Goal: Task Accomplishment & Management: Use online tool/utility

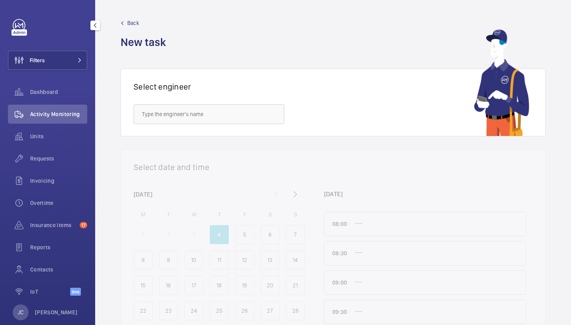
click at [58, 48] on div "Filters Dashboard Activity Monitoring Units Requests Invoicing Overtime Insuran…" at bounding box center [47, 161] width 79 height 285
click at [58, 52] on button "Filters" at bounding box center [47, 60] width 79 height 19
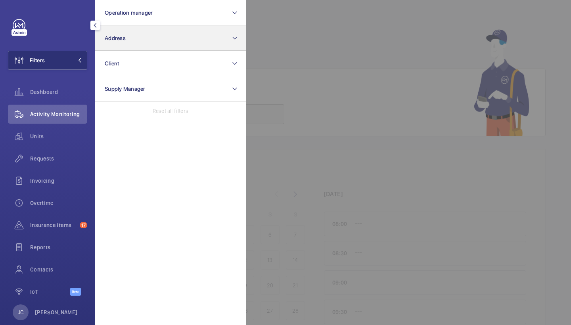
click at [112, 42] on button "Address" at bounding box center [170, 37] width 151 height 25
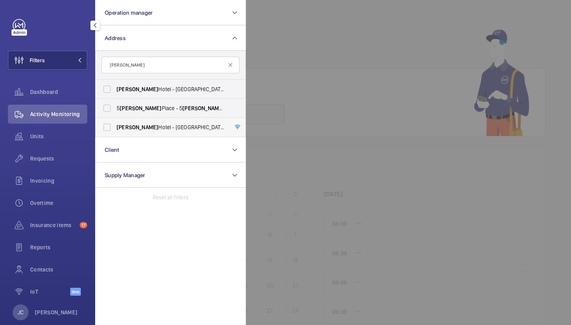
type input "churchill"
click at [159, 132] on label "Churchill Hotel - The Hyatt Regency London - 30 Portman Square, LONDON W1H 7BH" at bounding box center [165, 127] width 138 height 19
click at [115, 132] on input "Churchill Hotel - The Hyatt Regency London - 30 Portman Square, LONDON W1H 7BH" at bounding box center [107, 127] width 16 height 16
checkbox input "true"
click at [170, 87] on span "Churchill Hotel - Hyatt Regency London - The Churchill , LONDON W1H 7BH" at bounding box center [171, 89] width 109 height 8
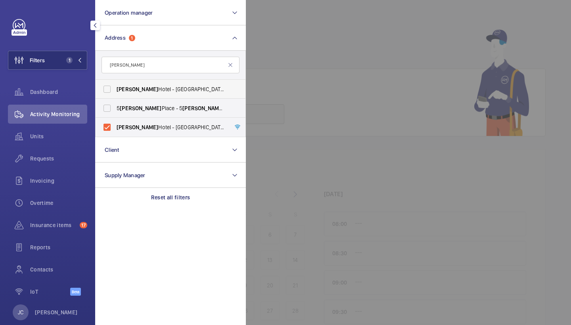
click at [115, 87] on input "Churchill Hotel - Hyatt Regency London - The Churchill , LONDON W1H 7BH" at bounding box center [107, 89] width 16 height 16
checkbox input "true"
click at [61, 165] on div "Requests" at bounding box center [47, 158] width 79 height 19
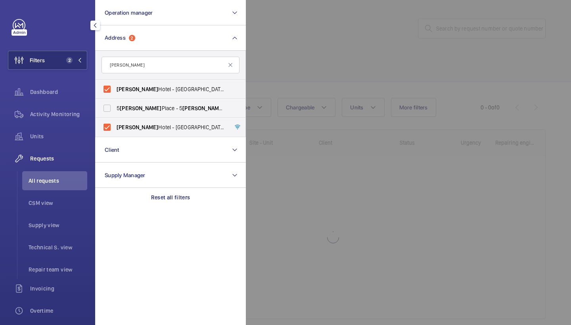
click at [352, 43] on div at bounding box center [531, 162] width 571 height 325
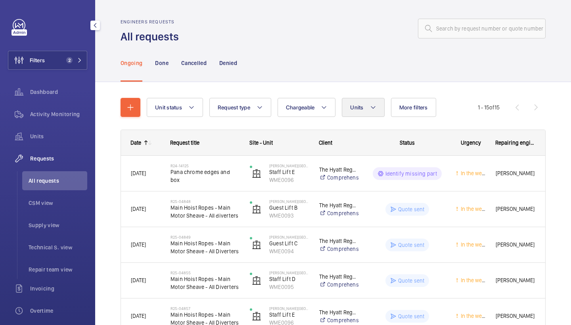
click at [372, 115] on button "Units" at bounding box center [363, 107] width 42 height 19
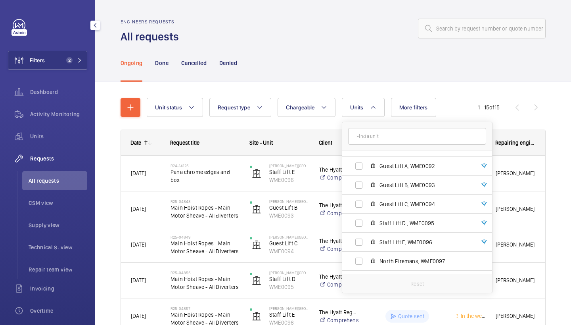
scroll to position [173, 0]
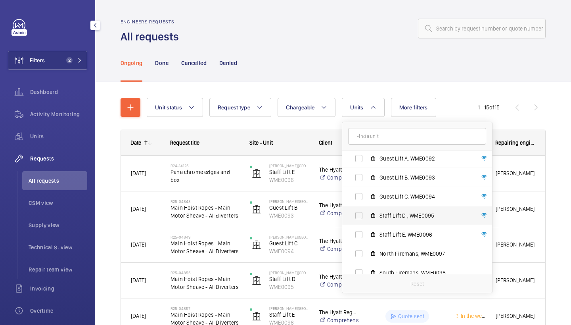
click at [407, 213] on span "Staff Lift D , WME0095" at bounding box center [425, 216] width 92 height 8
click at [367, 213] on input "Staff Lift D , WME0095" at bounding box center [359, 216] width 16 height 16
checkbox input "true"
click at [404, 234] on span "Staff Lift E, WME0096" at bounding box center [425, 235] width 92 height 8
click at [367, 234] on input "Staff Lift E, WME0096" at bounding box center [359, 235] width 16 height 16
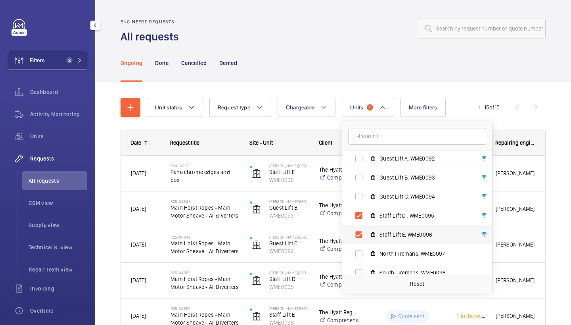
checkbox input "true"
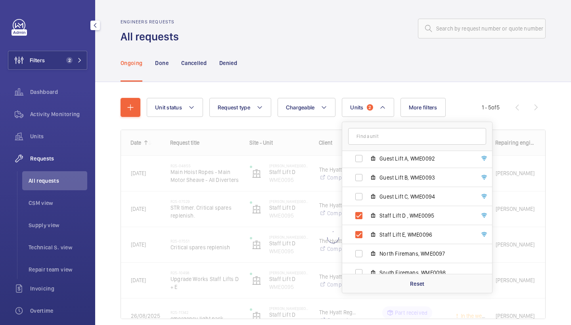
click at [356, 35] on div at bounding box center [365, 28] width 362 height 19
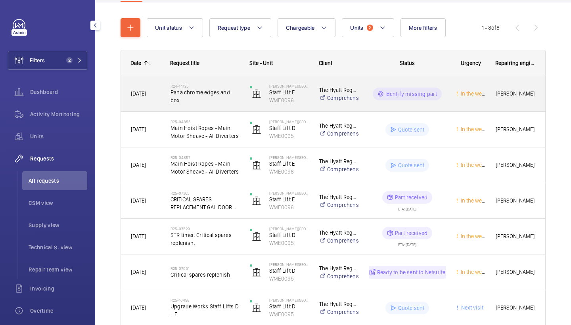
scroll to position [79, 0]
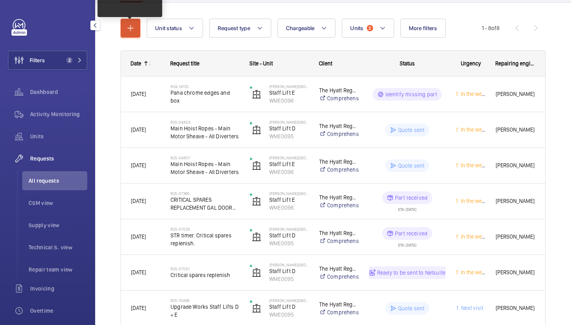
click at [130, 31] on mat-icon "button" at bounding box center [131, 28] width 10 height 10
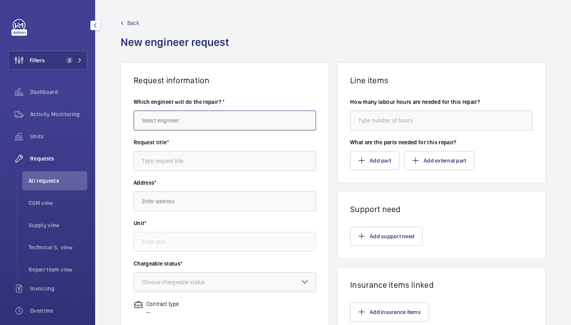
click at [165, 128] on input "text" at bounding box center [225, 121] width 182 height 20
type input "k"
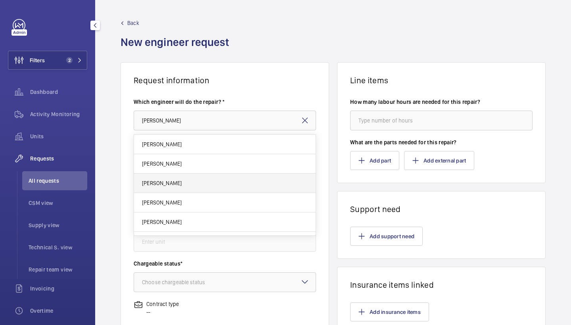
click at [188, 188] on mat-option "Daniel Payne" at bounding box center [225, 183] width 182 height 19
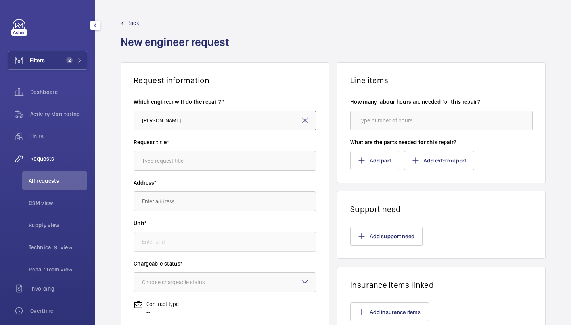
type input "Daniel Payne"
click at [187, 162] on input "text" at bounding box center [225, 161] width 182 height 20
type input "car lights"
click at [170, 197] on input "text" at bounding box center [225, 201] width 182 height 20
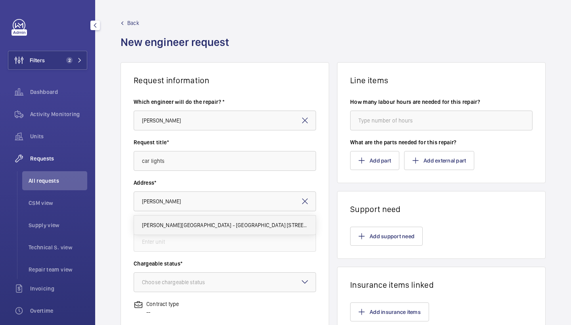
click at [200, 226] on span "Churchill Hotel - The Hyatt Regency London 30 Portman Square, W1H 7BH LONDON" at bounding box center [225, 225] width 166 height 8
type input "Churchill Hotel - The Hyatt Regency London 30 Portman Square, W1H 7BH LONDON"
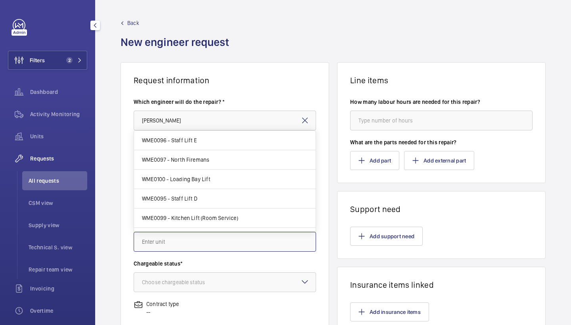
click at [203, 237] on input "text" at bounding box center [225, 242] width 182 height 20
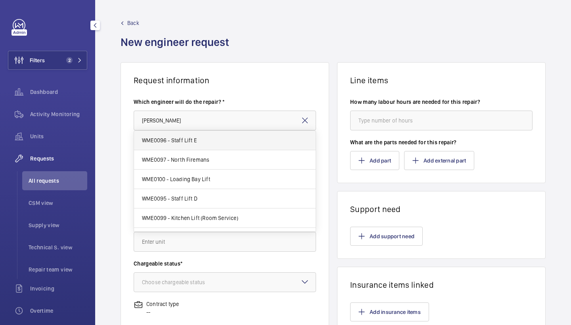
click at [208, 141] on mat-option "WME0096 - Staff Lift E" at bounding box center [225, 140] width 182 height 19
type input "WME0096 - Staff Lift E"
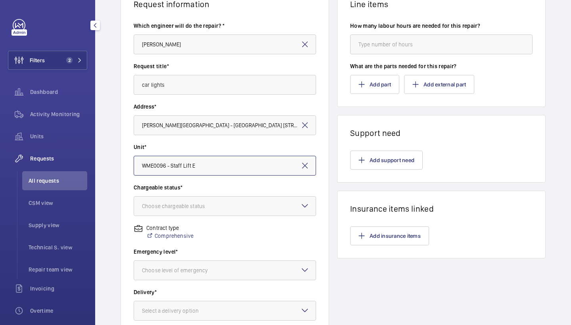
scroll to position [85, 0]
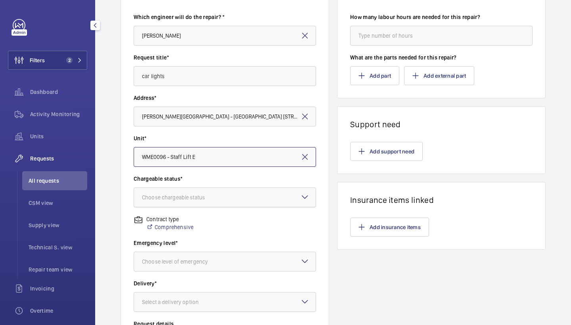
click at [224, 200] on div "Choose chargeable status" at bounding box center [183, 197] width 83 height 8
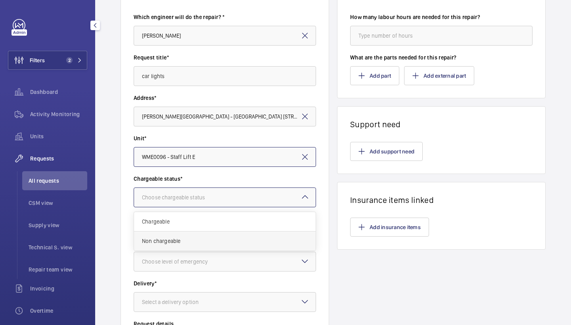
click at [205, 244] on span "Non chargeable" at bounding box center [225, 241] width 166 height 8
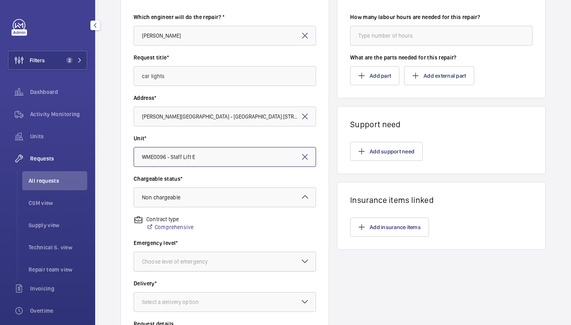
click at [207, 261] on div "Choose level of emergency" at bounding box center [185, 262] width 86 height 8
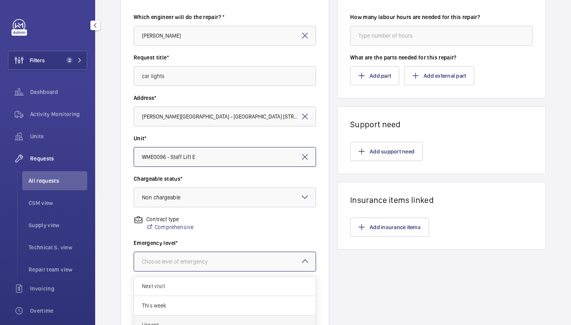
click at [212, 320] on div "Urgent" at bounding box center [225, 325] width 182 height 19
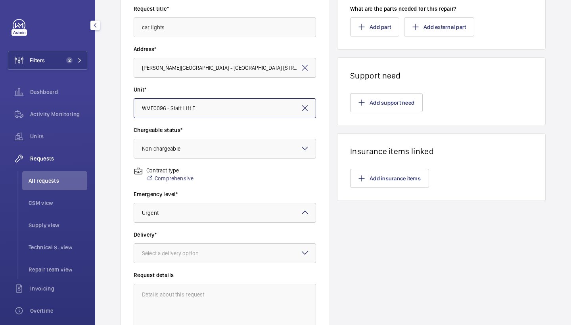
scroll to position [162, 0]
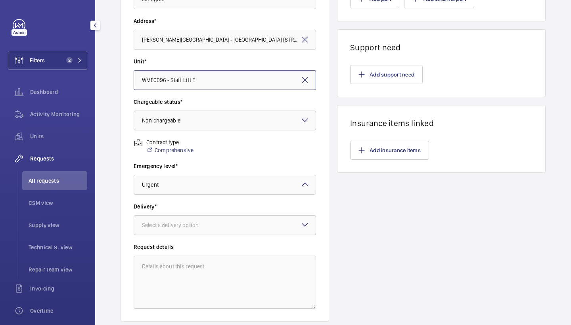
click at [237, 228] on div at bounding box center [225, 225] width 182 height 19
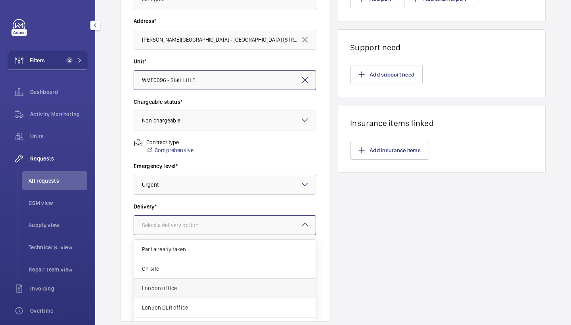
click at [191, 293] on div "London office" at bounding box center [225, 288] width 182 height 19
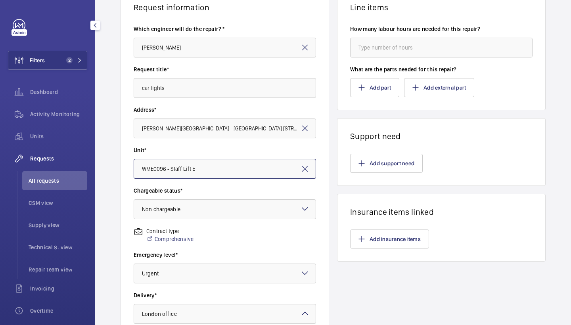
scroll to position [62, 0]
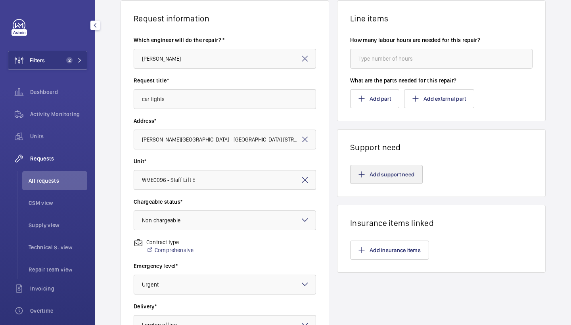
click at [373, 171] on button "Add support need" at bounding box center [386, 174] width 73 height 19
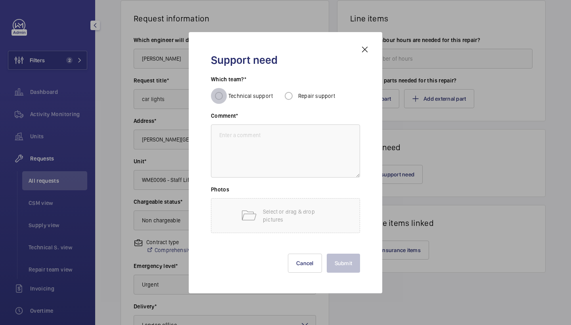
click at [220, 98] on input "Technical support" at bounding box center [219, 96] width 16 height 16
radio input "true"
click at [364, 59] on div "Support need Which team?* Technical support Repair support Comment* Photos Sele…" at bounding box center [285, 163] width 168 height 236
click at [364, 56] on div "Support need Which team?* Technical support Repair support Comment* Photos Sele…" at bounding box center [285, 163] width 168 height 236
click at [365, 49] on mat-icon at bounding box center [365, 50] width 10 height 10
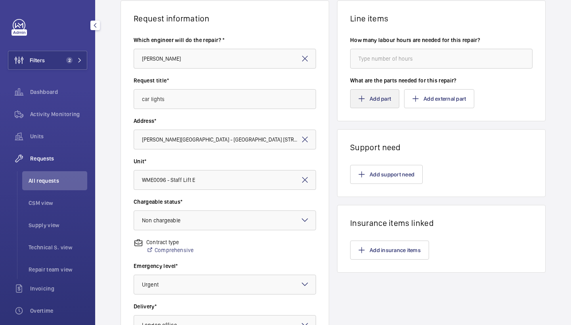
click at [365, 92] on button "Add part" at bounding box center [374, 98] width 49 height 19
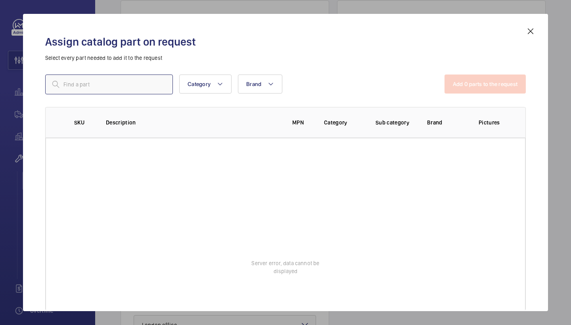
click at [134, 79] on input "text" at bounding box center [109, 85] width 128 height 20
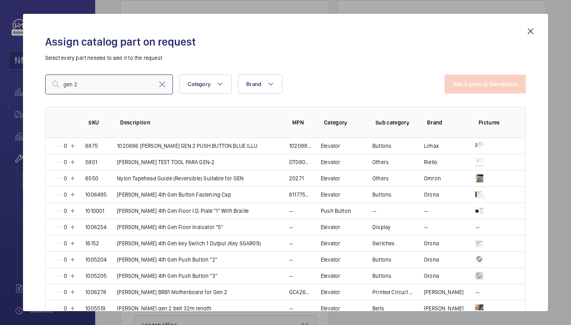
type input "gen 2"
click at [299, 41] on h2 "Assign catalog part on request" at bounding box center [285, 41] width 481 height 15
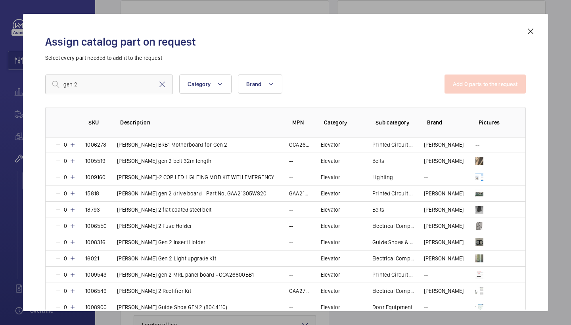
scroll to position [153, 0]
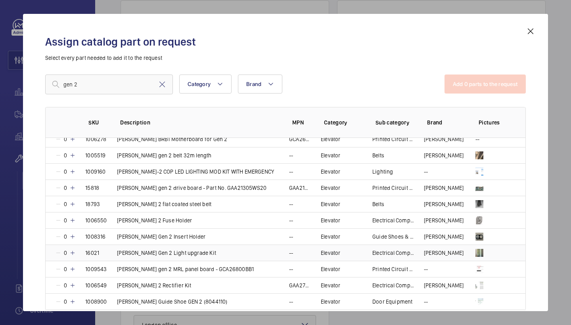
click at [73, 251] on mat-icon at bounding box center [72, 253] width 6 height 6
click at [69, 254] on mat-icon at bounding box center [71, 253] width 6 height 6
click at [471, 90] on button "Add 1 parts to the request" at bounding box center [486, 84] width 80 height 19
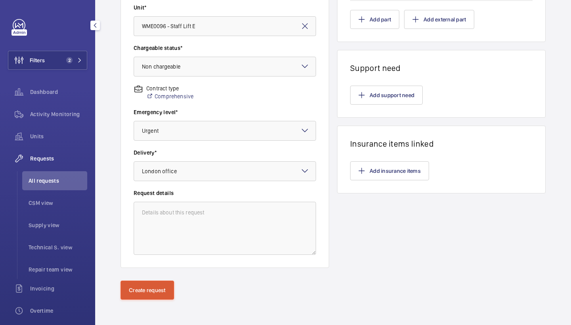
scroll to position [216, 0]
click at [150, 281] on button "Create request" at bounding box center [148, 290] width 54 height 19
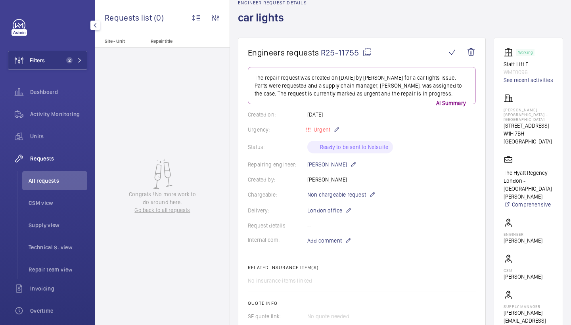
scroll to position [41, 0]
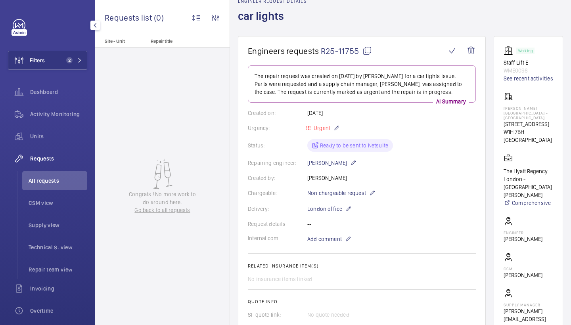
click at [337, 232] on wm-front-card-body "The repair request was created on 2025-09-04 by Jen Cross for a car lights issu…" at bounding box center [362, 226] width 228 height 323
click at [333, 243] on p "Add comment" at bounding box center [336, 239] width 59 height 10
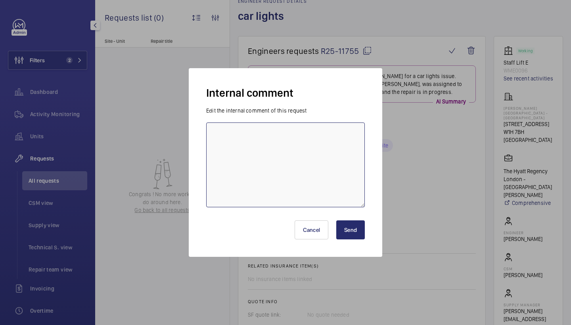
click at [275, 154] on textarea at bounding box center [285, 165] width 159 height 85
type textarea "lifts d and e"
click at [342, 235] on button "Send" at bounding box center [350, 229] width 29 height 19
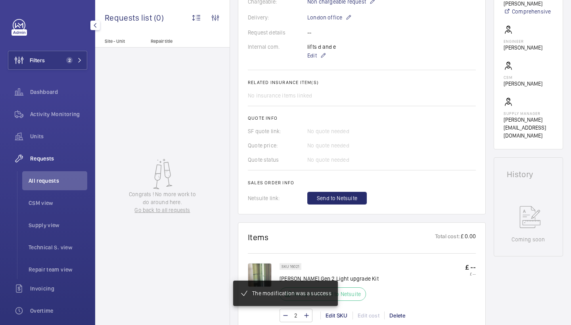
scroll to position [134, 0]
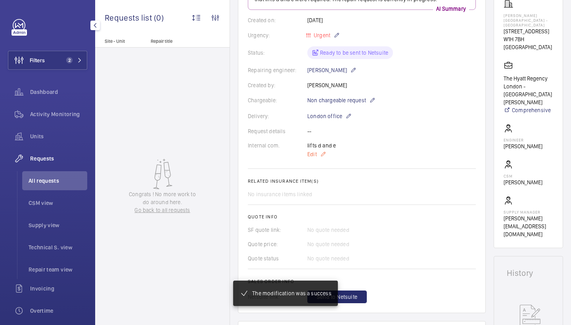
click at [317, 155] on p "Edit" at bounding box center [336, 154] width 59 height 10
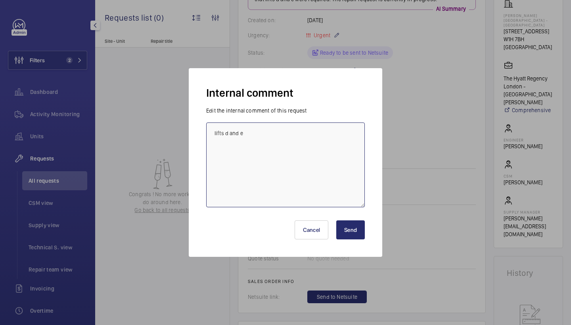
click at [325, 150] on textarea "lifts d and e" at bounding box center [285, 165] width 159 height 85
type textarea "lifts d and e please notify Jen/dan Payne once arrived."
click at [348, 230] on button "Send" at bounding box center [350, 229] width 29 height 19
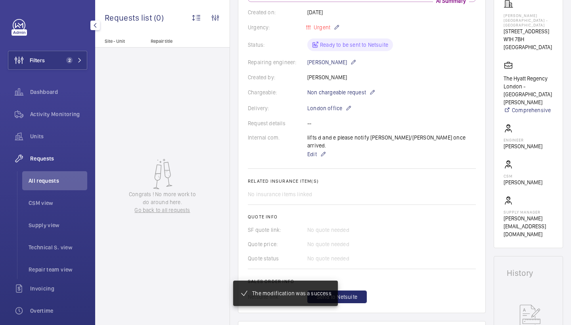
click at [353, 287] on div "The modification was a success" at bounding box center [285, 293] width 142 height 63
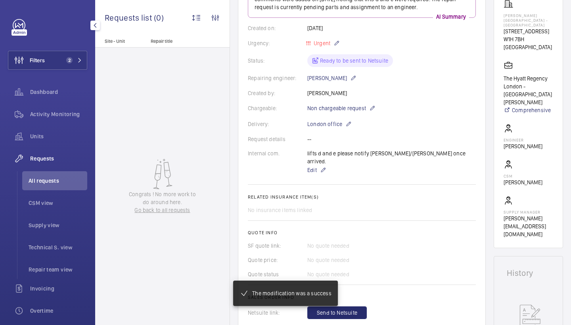
click at [355, 310] on div "The modification was a success" at bounding box center [285, 293] width 142 height 63
click at [354, 301] on div "The modification was a success" at bounding box center [285, 293] width 142 height 63
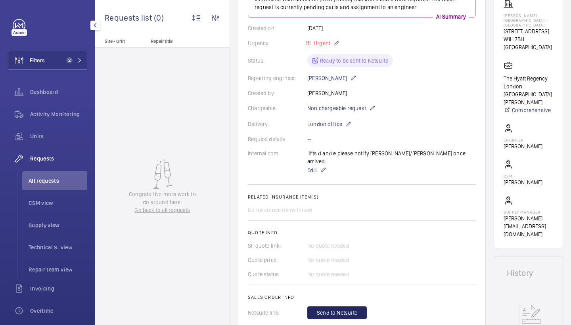
click at [353, 309] on span "Send to Netsuite" at bounding box center [337, 313] width 40 height 8
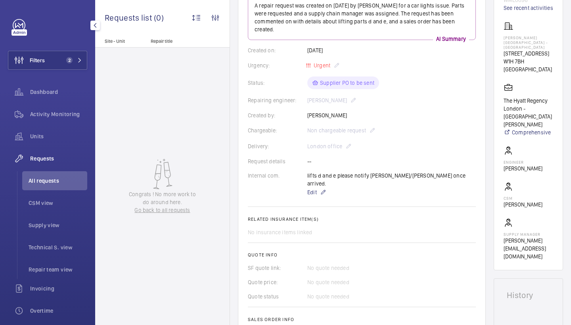
scroll to position [255, 0]
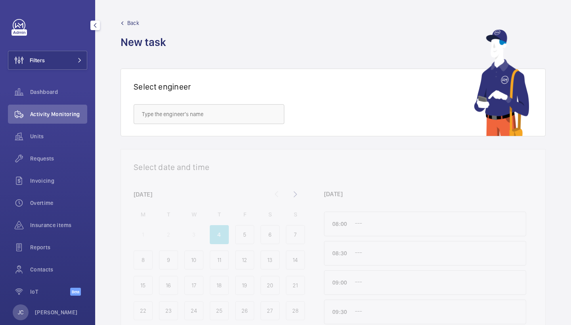
click at [78, 64] on button "Filters" at bounding box center [47, 60] width 79 height 19
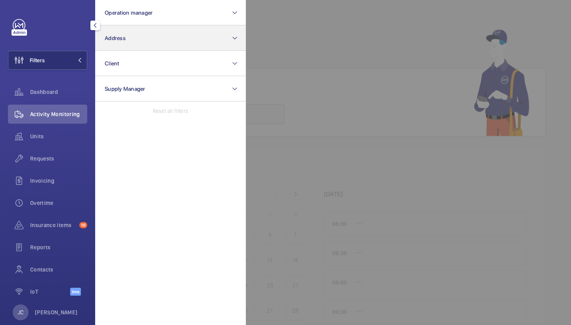
click at [134, 40] on button "Address" at bounding box center [170, 37] width 151 height 25
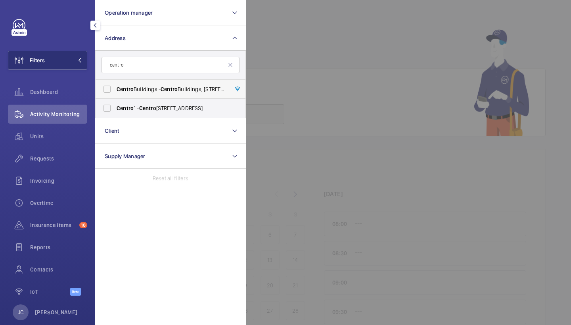
type input "centro"
click at [157, 84] on label "Centro Buildings - Centro Buildings, 20-23 Mandela Street, Camden, London, NW1 …" at bounding box center [165, 89] width 138 height 19
click at [115, 84] on input "Centro Buildings - Centro Buildings, 20-23 Mandela Street, Camden, London, NW1 …" at bounding box center [107, 89] width 16 height 16
checkbox input "true"
click at [69, 151] on div "Requests" at bounding box center [47, 158] width 79 height 19
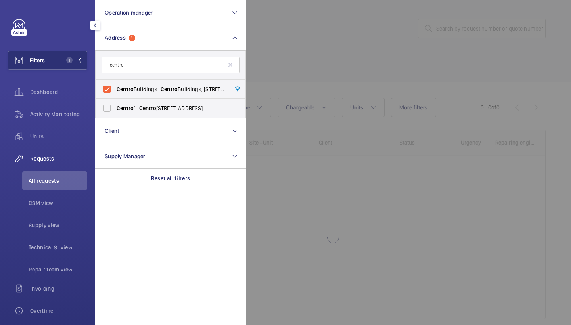
click at [312, 49] on div at bounding box center [531, 162] width 571 height 325
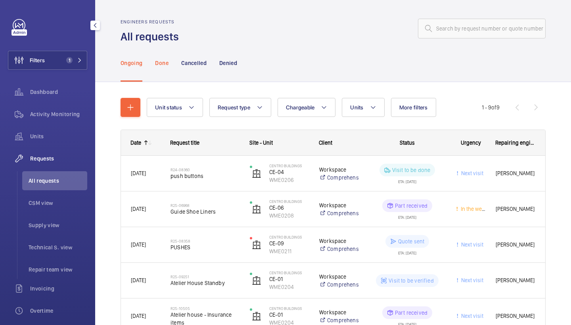
scroll to position [0, 0]
click at [166, 66] on p "Done" at bounding box center [161, 63] width 13 height 8
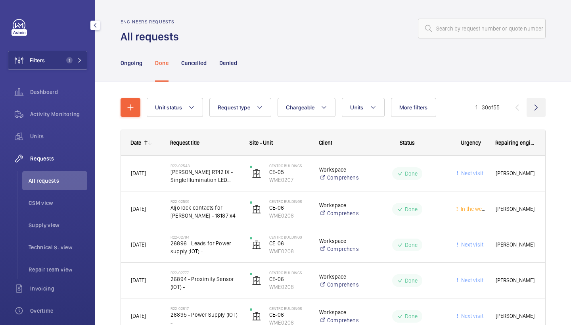
click at [540, 107] on wm-front-icon-button at bounding box center [536, 107] width 19 height 19
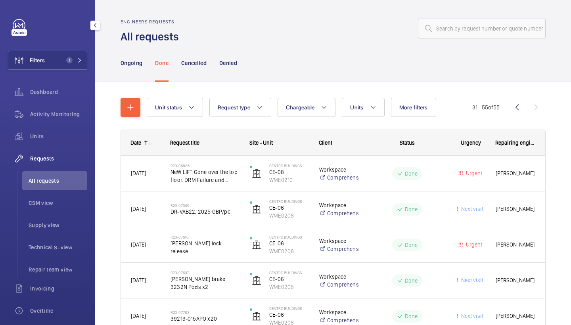
click at [536, 107] on wm-front-pagination "31 - 55 of 55" at bounding box center [508, 107] width 73 height 19
click at [520, 104] on wm-front-icon-button at bounding box center [516, 107] width 19 height 19
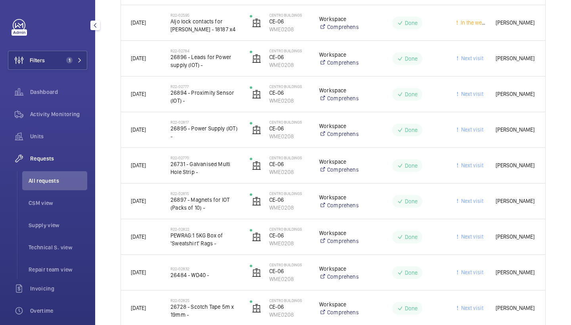
scroll to position [63, 0]
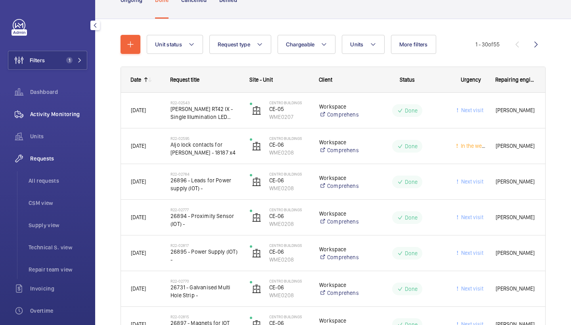
click at [56, 120] on div "Activity Monitoring" at bounding box center [47, 114] width 79 height 19
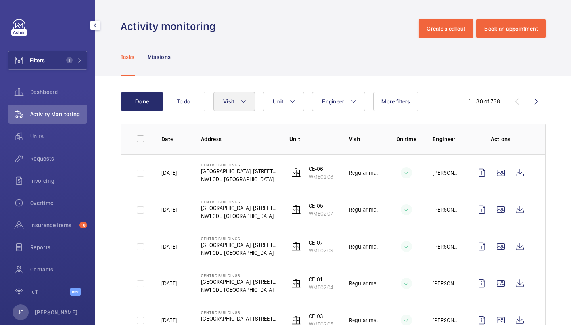
click at [232, 99] on span "Visit" at bounding box center [228, 101] width 11 height 6
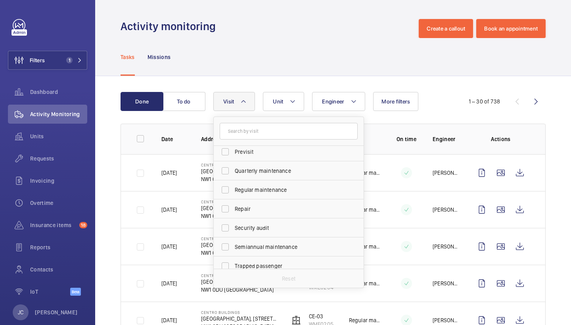
scroll to position [119, 0]
click at [264, 205] on span "Repair" at bounding box center [289, 208] width 109 height 8
click at [233, 205] on input "Repair" at bounding box center [225, 208] width 16 height 16
checkbox input "true"
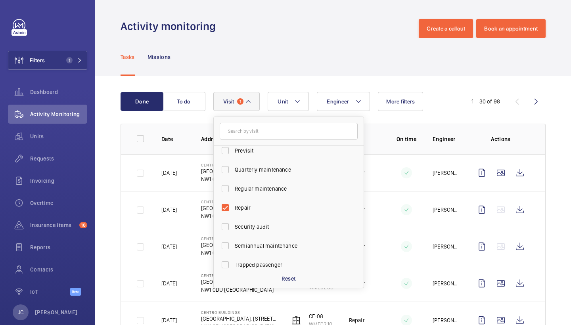
click at [326, 56] on div "Tasks Missions" at bounding box center [333, 57] width 425 height 38
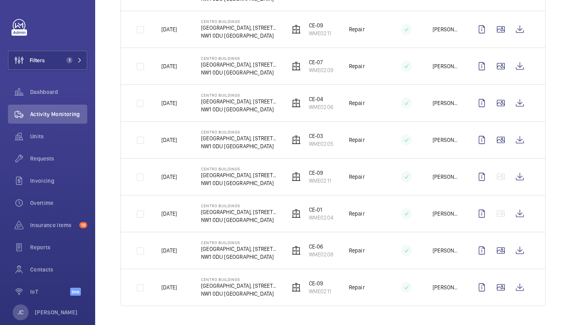
scroll to position [955, 0]
click at [521, 284] on wm-front-icon-button at bounding box center [519, 287] width 19 height 19
click at [56, 155] on span "Requests" at bounding box center [58, 159] width 57 height 8
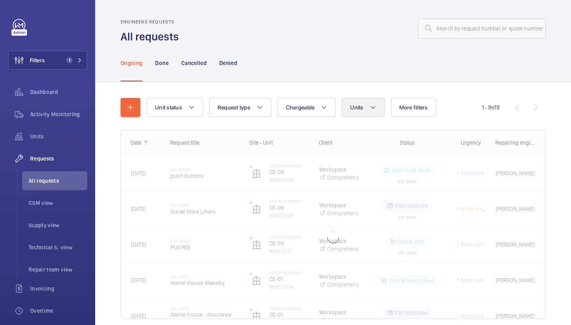
click at [365, 107] on button "Units" at bounding box center [363, 107] width 42 height 19
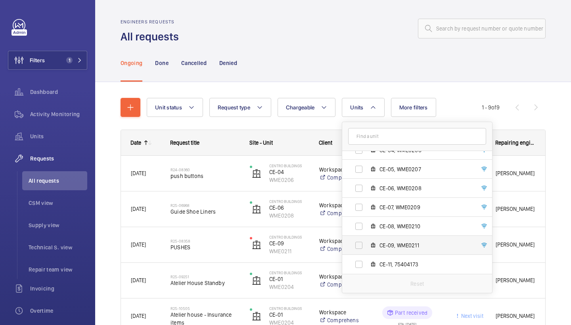
scroll to position [105, 0]
click at [402, 246] on span "CE-09, WME0211" at bounding box center [425, 245] width 92 height 8
click at [367, 246] on input "CE-09, WME0211" at bounding box center [359, 245] width 16 height 16
checkbox input "true"
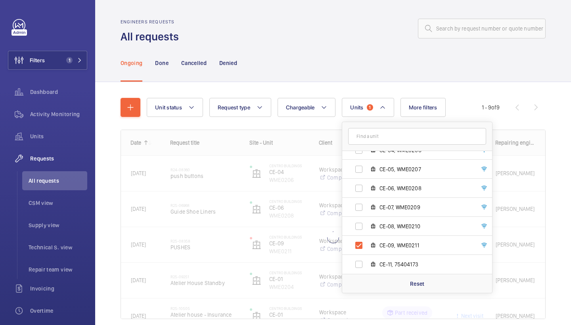
click at [348, 63] on div "Ongoing Done Cancelled Denied" at bounding box center [333, 63] width 425 height 38
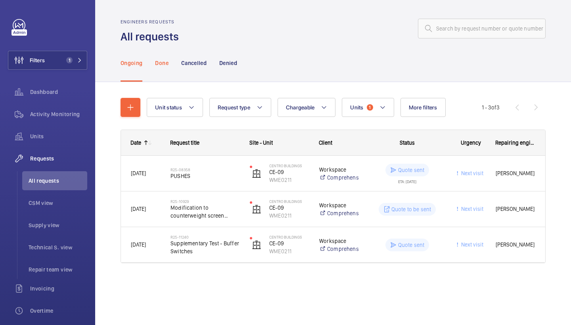
click at [164, 65] on p "Done" at bounding box center [161, 63] width 13 height 8
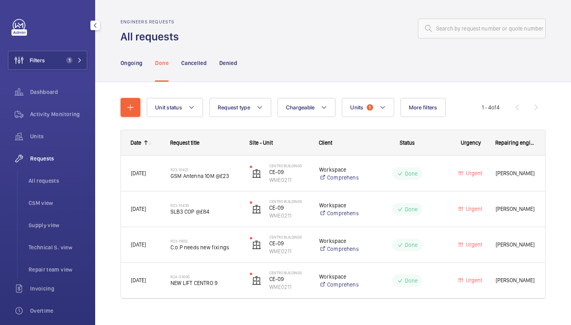
click at [63, 50] on div "Filters 1 Dashboard Activity Monitoring Units Requests All requests CSM view Su…" at bounding box center [47, 215] width 79 height 393
click at [65, 58] on span "1" at bounding box center [68, 60] width 10 height 6
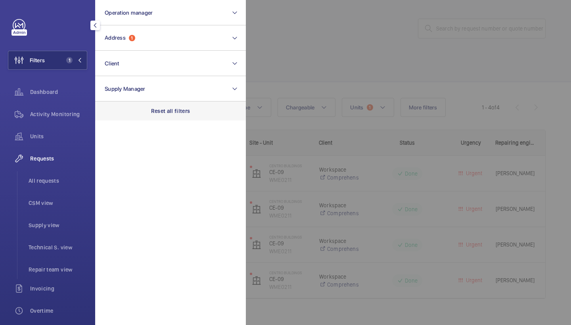
click at [164, 114] on p "Reset all filters" at bounding box center [170, 111] width 39 height 8
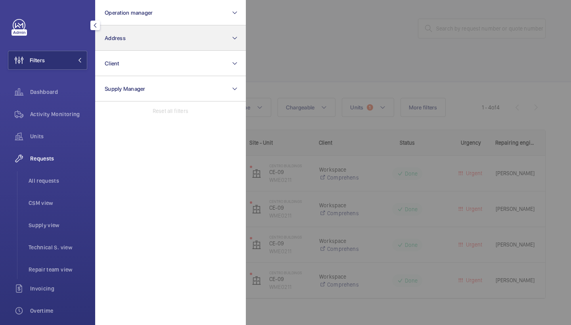
click at [157, 44] on button "Address" at bounding box center [170, 37] width 151 height 25
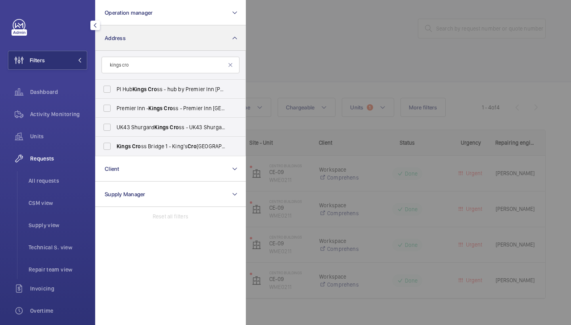
type input "kings bro"
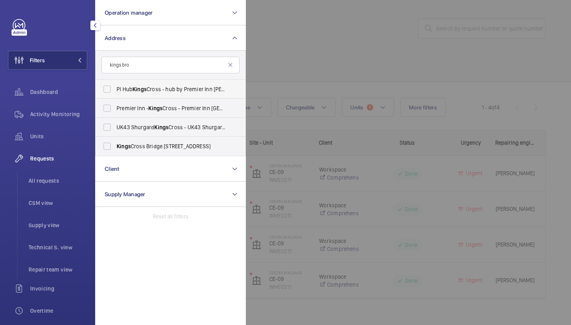
drag, startPoint x: 157, startPoint y: 44, endPoint x: 177, endPoint y: 90, distance: 49.6
click at [177, 90] on span "PI Hub Kings Cross - hub by Premier Inn London King's Cross hotel, LONDON N1 9FA" at bounding box center [171, 89] width 109 height 8
click at [115, 90] on input "PI Hub Kings Cross - hub by Premier Inn London King's Cross hotel, LONDON N1 9FA" at bounding box center [107, 89] width 16 height 16
checkbox input "true"
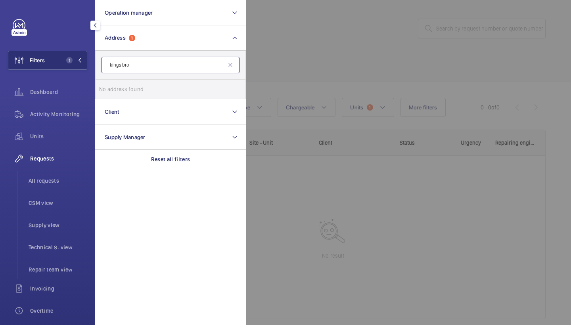
click at [174, 71] on input "kings bro" at bounding box center [170, 65] width 138 height 17
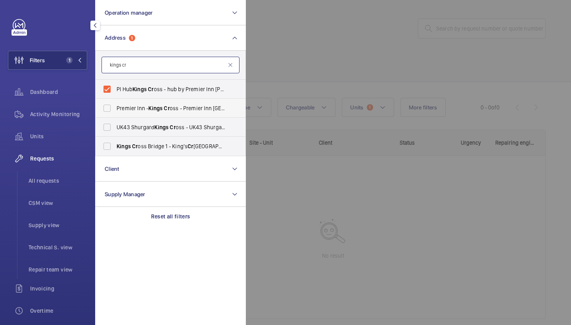
type input "kings cr"
click at [142, 109] on span "Premier Inn - Kings Cr oss - Premier Inn London Kings Cr oss hotel, LONDON N1 9…" at bounding box center [171, 108] width 109 height 8
click at [115, 109] on input "Premier Inn - Kings Cr oss - Premier Inn London Kings Cr oss hotel, LONDON N1 9…" at bounding box center [107, 108] width 16 height 16
checkbox input "true"
click at [310, 53] on div at bounding box center [531, 162] width 571 height 325
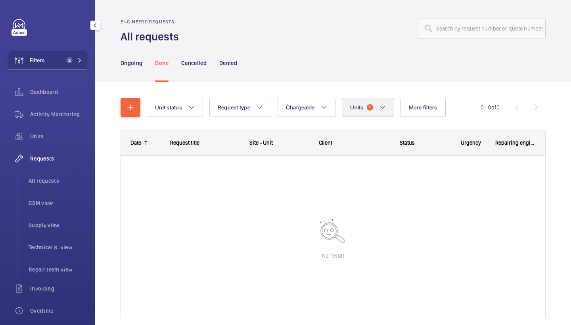
click at [377, 109] on button "Units 1" at bounding box center [368, 107] width 52 height 19
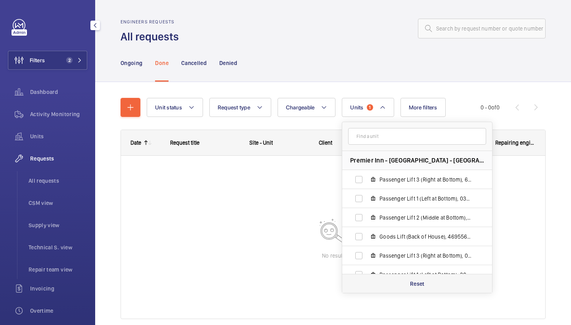
click at [412, 280] on p "Reset" at bounding box center [417, 284] width 15 height 8
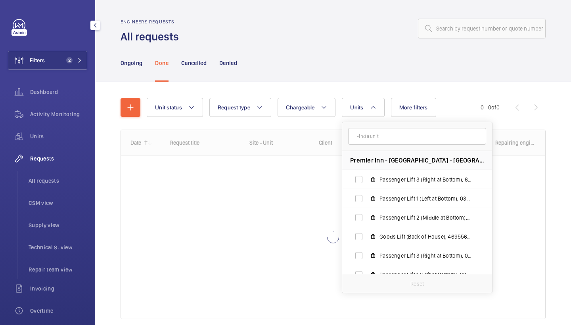
click at [311, 31] on div at bounding box center [365, 28] width 362 height 19
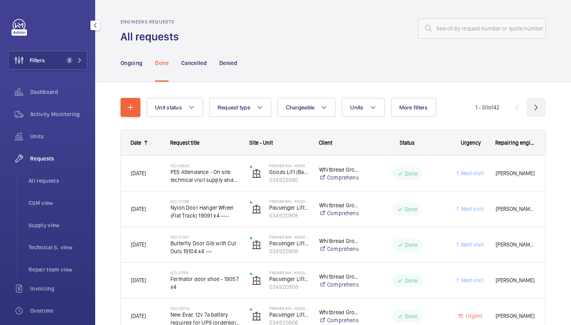
click at [536, 100] on wm-front-icon-button at bounding box center [536, 107] width 19 height 19
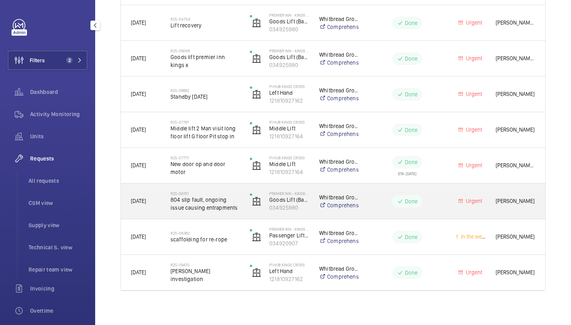
scroll to position [295, 0]
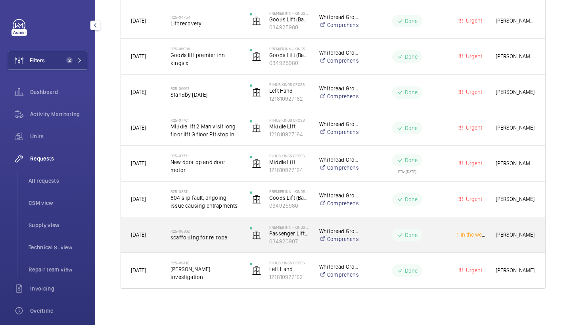
click at [210, 234] on span "scaffolding for re-rope" at bounding box center [204, 238] width 69 height 8
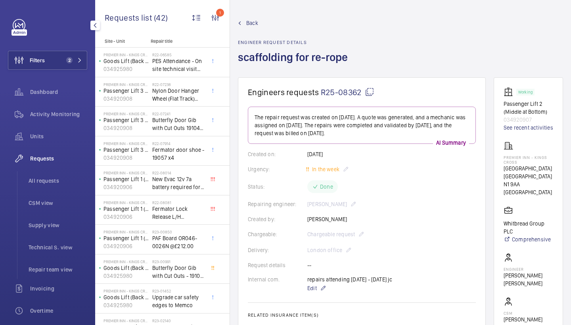
click at [253, 21] on span "Back" at bounding box center [252, 23] width 12 height 8
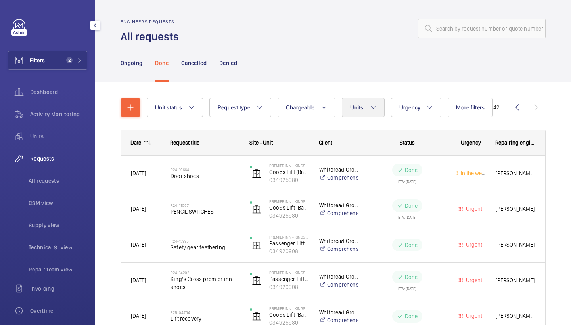
click at [360, 104] on button "Units" at bounding box center [363, 107] width 42 height 19
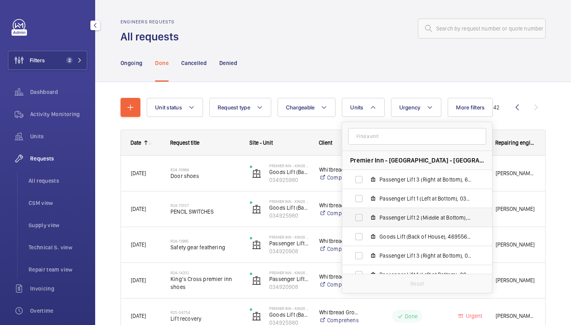
click at [394, 216] on span "Passenger Lift 2 (Middle at Bottom), 034920907" at bounding box center [425, 218] width 92 height 8
click at [367, 216] on input "Passenger Lift 2 (Middle at Bottom), 034920907" at bounding box center [359, 218] width 16 height 16
checkbox input "true"
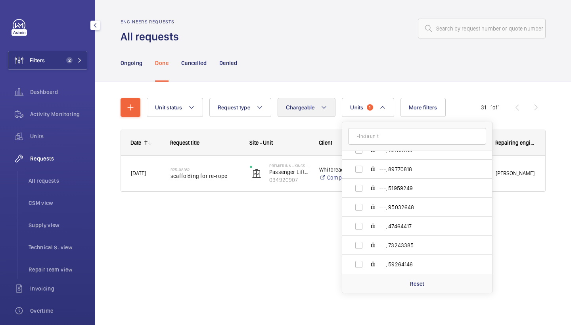
scroll to position [867, 0]
click at [291, 69] on div "Ongoing Done Cancelled Denied" at bounding box center [333, 63] width 425 height 38
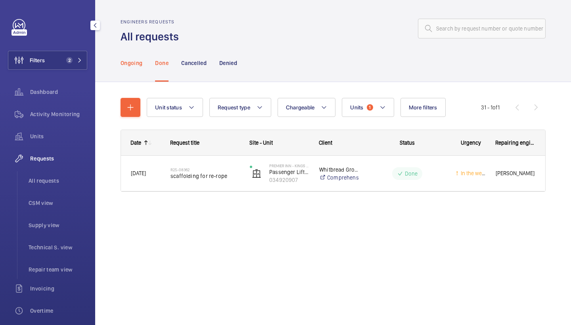
click at [132, 69] on div "Ongoing" at bounding box center [132, 63] width 22 height 38
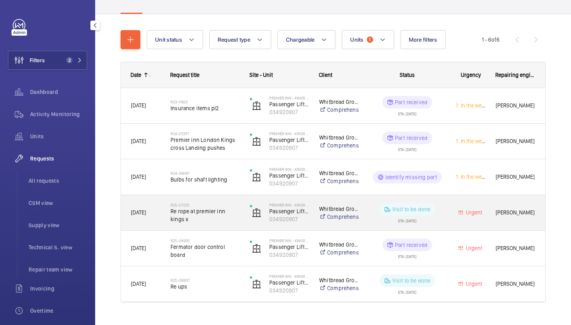
scroll to position [71, 0]
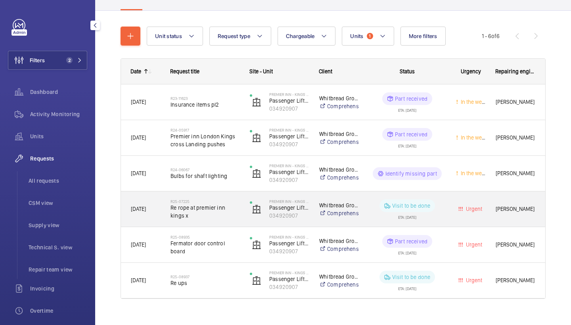
click at [203, 218] on span "Re rope at premier inn kings x" at bounding box center [204, 212] width 69 height 16
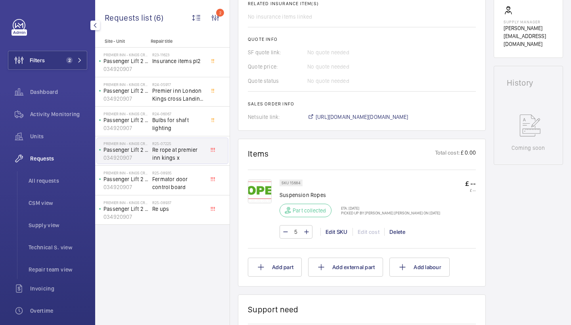
scroll to position [288, 0]
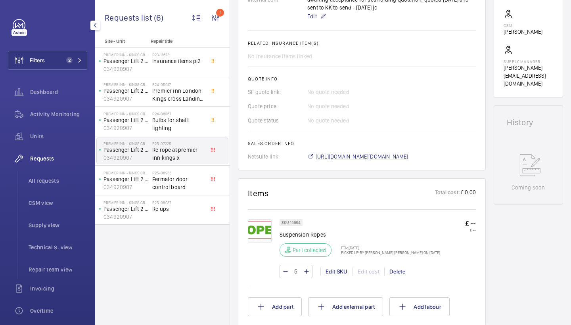
click at [354, 154] on span "https://6461500.app.netsuite.com/app/accounting/transactions/salesord.nl?id=266…" at bounding box center [362, 157] width 93 height 8
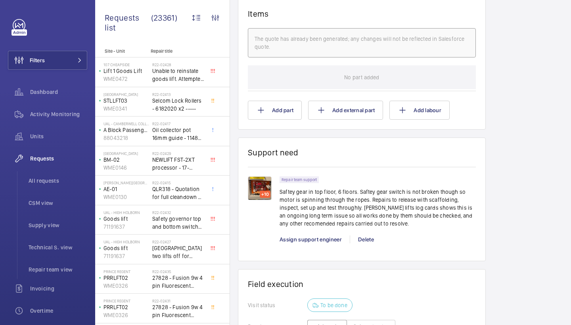
scroll to position [496, 0]
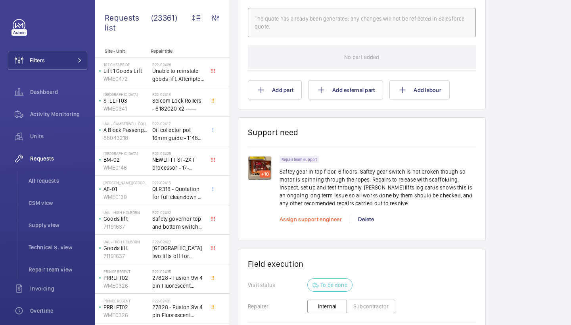
click at [299, 220] on span "Assign support engineer" at bounding box center [311, 219] width 62 height 6
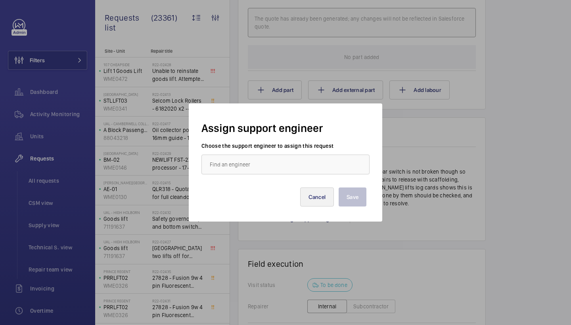
click at [320, 202] on button "Cancel" at bounding box center [317, 197] width 34 height 19
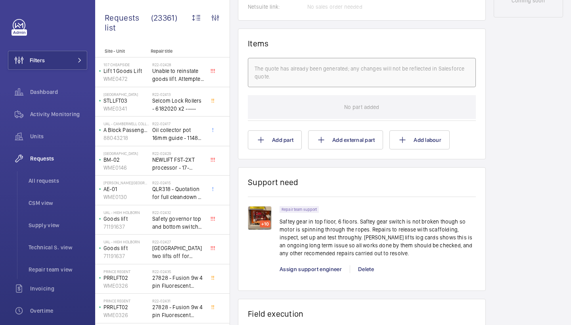
scroll to position [447, 0]
click at [259, 220] on img at bounding box center [260, 217] width 24 height 24
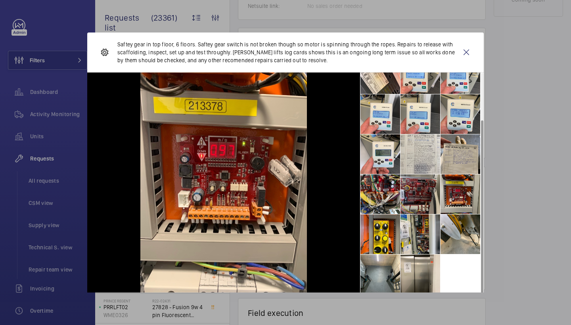
scroll to position [59, 0]
click at [372, 278] on li at bounding box center [380, 275] width 40 height 40
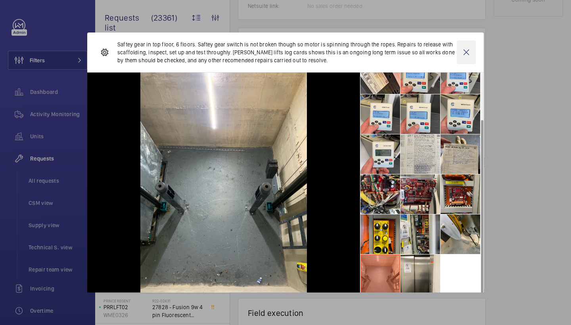
click at [471, 52] on wm-front-icon-button at bounding box center [466, 52] width 19 height 24
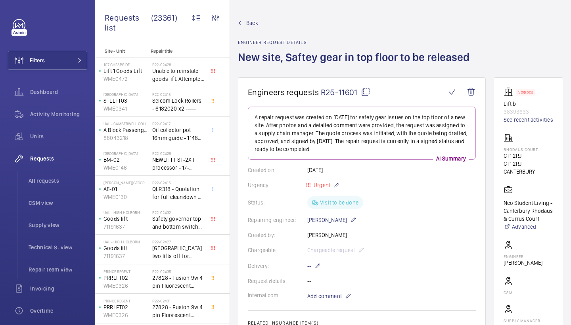
scroll to position [0, 0]
click at [513, 120] on link "See recent activities" at bounding box center [529, 120] width 50 height 8
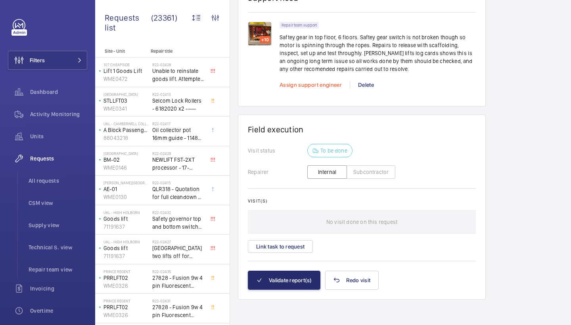
scroll to position [631, 0]
click at [315, 86] on span "Assign support engineer" at bounding box center [311, 85] width 62 height 6
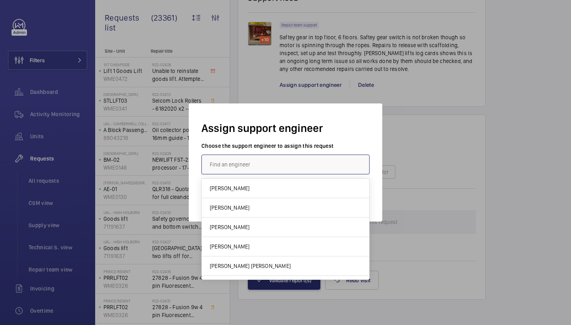
click at [233, 155] on input "text" at bounding box center [285, 165] width 168 height 20
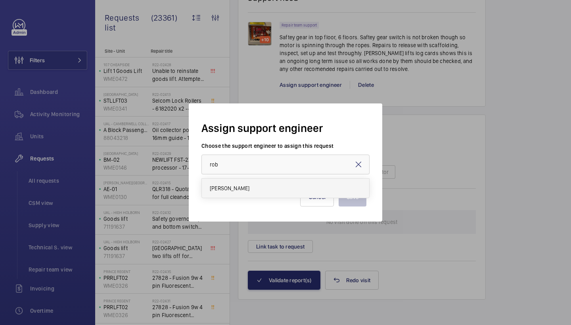
click at [222, 189] on span "Rob Smith" at bounding box center [230, 188] width 40 height 8
type input "Rob Smith"
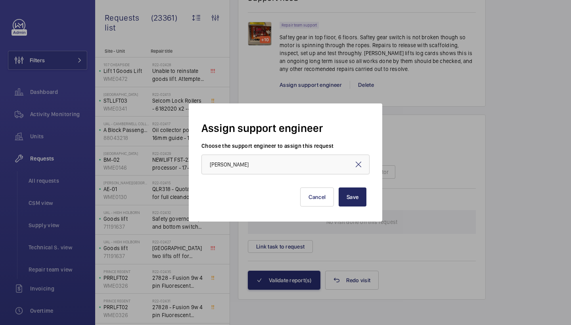
click at [344, 199] on button "Save" at bounding box center [353, 197] width 28 height 19
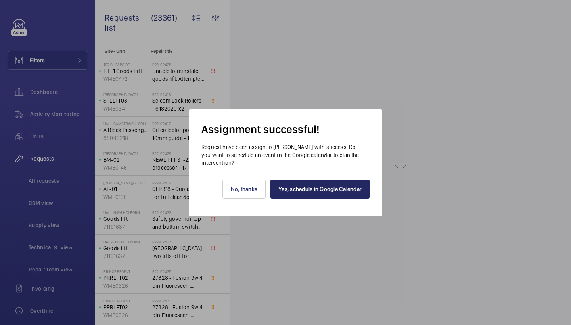
click at [333, 187] on link "Yes, schedule in Google Calendar" at bounding box center [319, 189] width 99 height 19
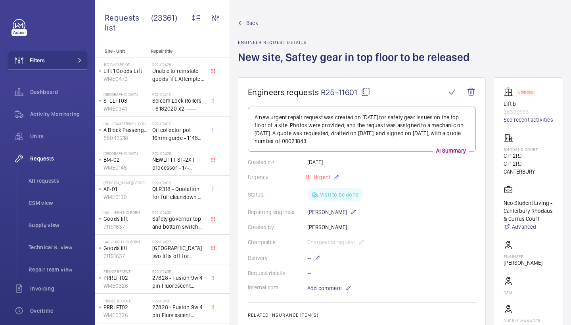
scroll to position [620, 0]
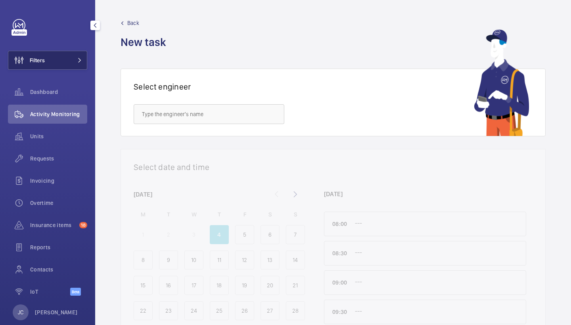
click at [55, 54] on button "Filters" at bounding box center [47, 60] width 79 height 19
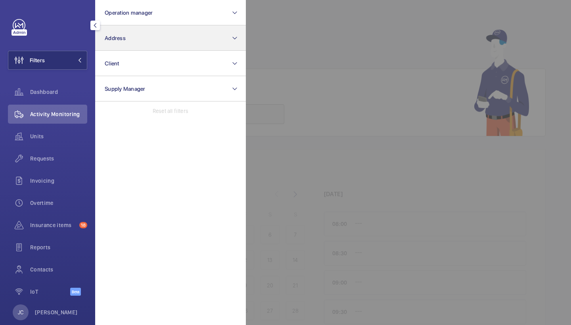
click at [149, 38] on button "Address" at bounding box center [170, 37] width 151 height 25
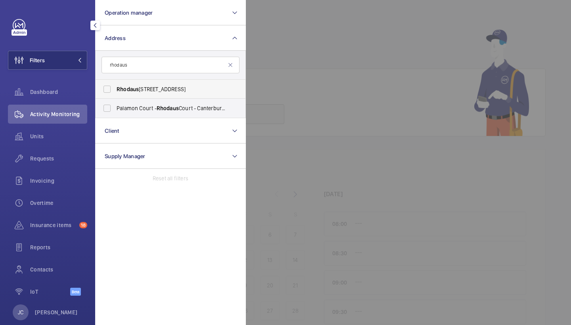
type input "rhodaus"
click at [156, 84] on label "[STREET_ADDRESS]" at bounding box center [165, 89] width 138 height 19
click at [115, 84] on input "[STREET_ADDRESS]" at bounding box center [107, 89] width 16 height 16
checkbox input "true"
click at [173, 104] on label "Palamon Court - Rhodaus Court - Canterbury Student Accommodation, [GEOGRAPHIC_D…" at bounding box center [165, 108] width 138 height 19
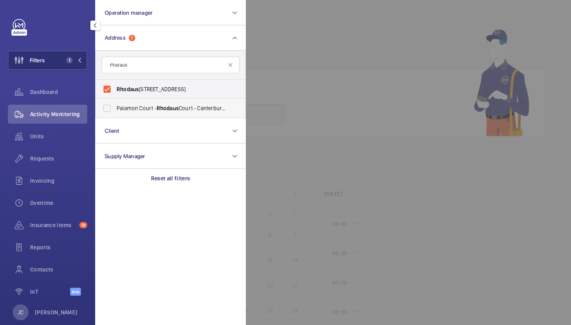
click at [115, 104] on input "Palamon Court - Rhodaus Court - Canterbury Student Accommodation, [GEOGRAPHIC_D…" at bounding box center [107, 108] width 16 height 16
checkbox input "true"
click at [55, 117] on span "Activity Monitoring" at bounding box center [58, 114] width 57 height 8
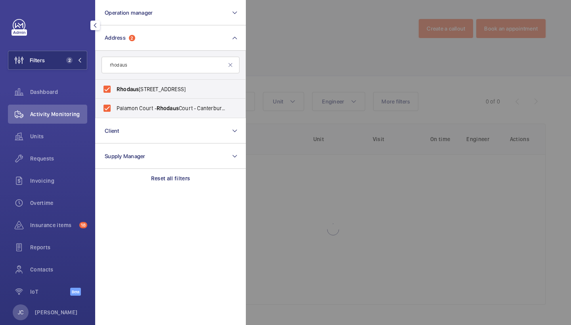
click at [302, 64] on div at bounding box center [531, 162] width 571 height 325
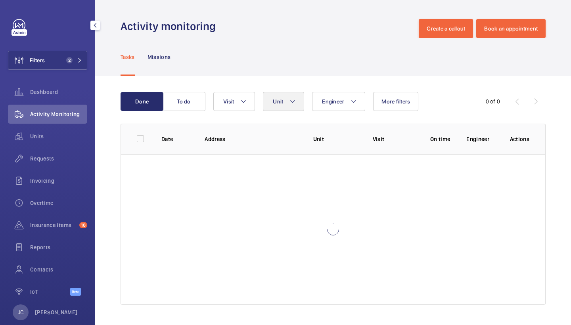
click at [295, 101] on mat-icon at bounding box center [292, 102] width 6 height 10
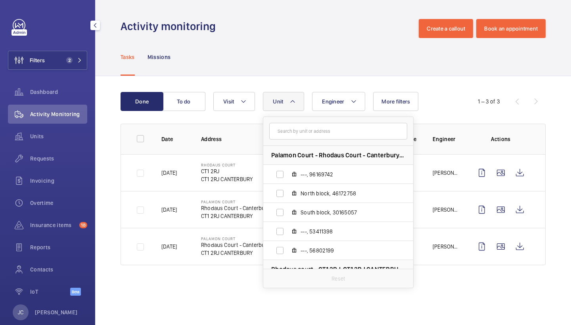
click at [310, 62] on div "Tasks Missions" at bounding box center [333, 57] width 425 height 38
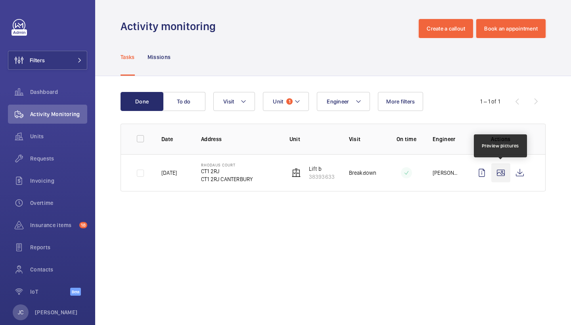
click at [500, 174] on wm-front-icon-button at bounding box center [500, 172] width 19 height 19
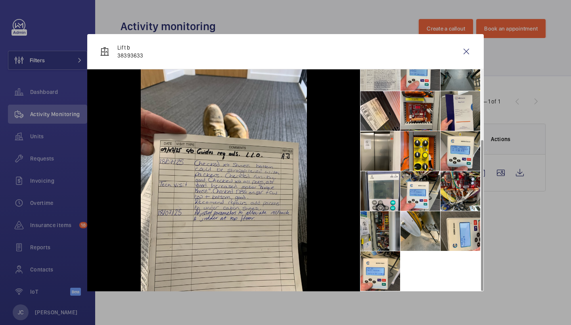
scroll to position [99, 0]
click at [408, 226] on li at bounding box center [420, 231] width 40 height 40
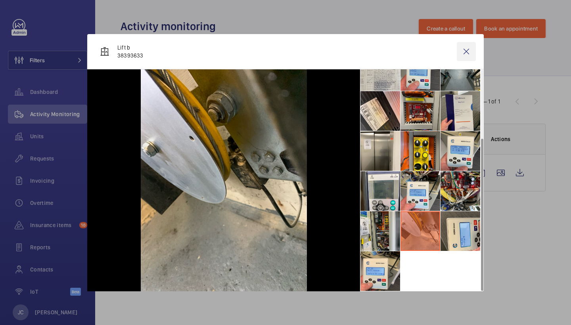
click at [469, 49] on wm-front-icon-button at bounding box center [466, 51] width 19 height 19
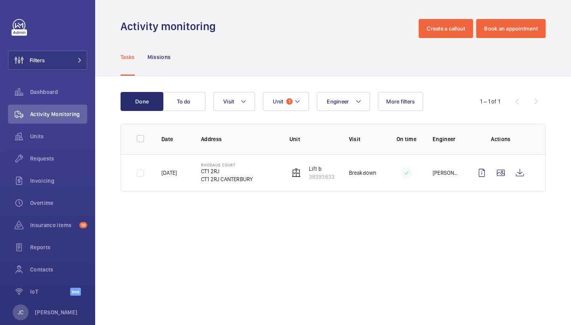
drag, startPoint x: 201, startPoint y: 179, endPoint x: 256, endPoint y: 178, distance: 54.7
click at [256, 178] on td "Rhodaus court CT1 2RJ CT1 2RJ CANTERBURY" at bounding box center [232, 172] width 88 height 37
copy p "CT1 2RJ CANTERBURY"
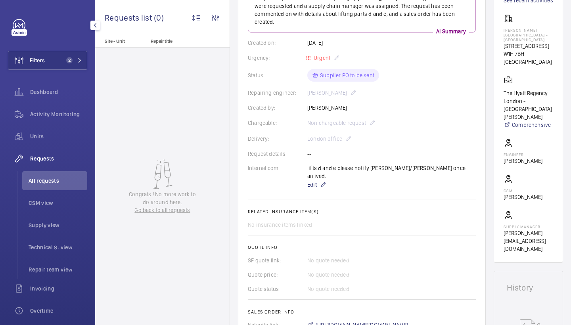
scroll to position [122, 0]
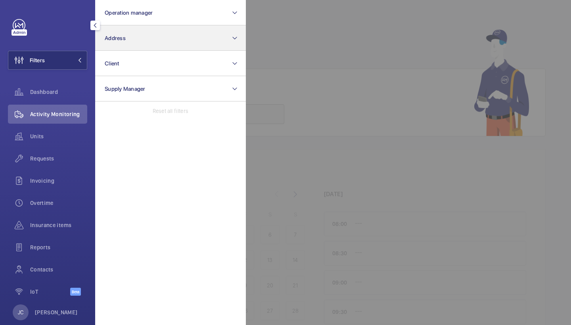
click at [131, 46] on button "Address" at bounding box center [170, 37] width 151 height 25
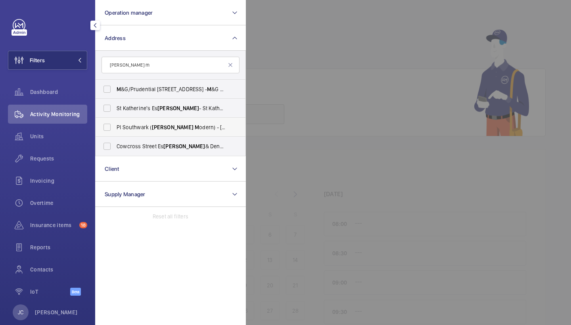
type input "tate m"
click at [158, 126] on span "Tate" at bounding box center [173, 127] width 42 height 6
click at [115, 126] on input "PI Southwark ( Tate M odern) - 15a Great Suffolk Street, SOUTHWARK SE1 0FL" at bounding box center [107, 127] width 16 height 16
checkbox input "true"
click at [55, 124] on div "Activity Monitoring" at bounding box center [47, 116] width 79 height 22
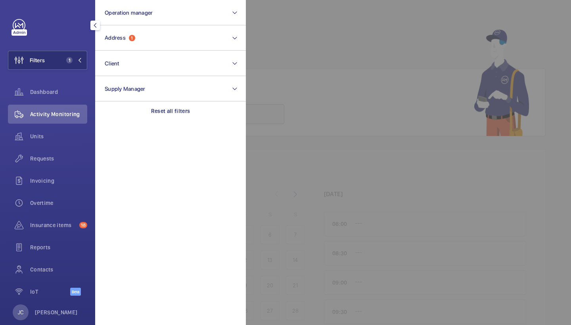
click at [59, 117] on span "Activity Monitoring" at bounding box center [58, 114] width 57 height 8
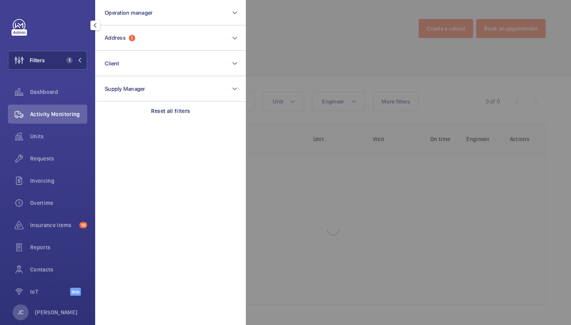
click at [315, 45] on div at bounding box center [531, 162] width 571 height 325
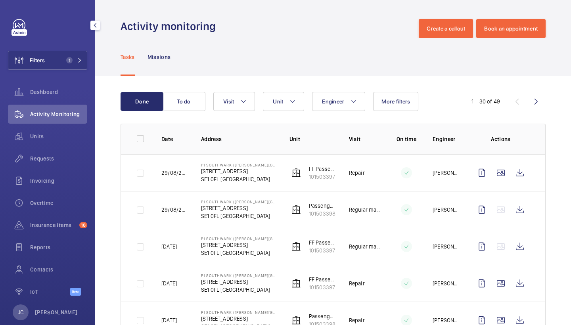
scroll to position [8, 0]
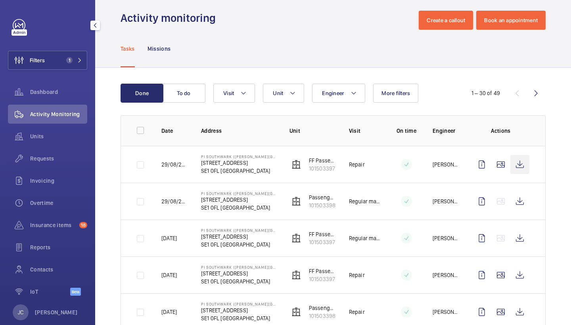
click at [521, 168] on wm-front-icon-button at bounding box center [519, 164] width 19 height 19
click at [521, 172] on wm-front-icon-button at bounding box center [519, 164] width 19 height 19
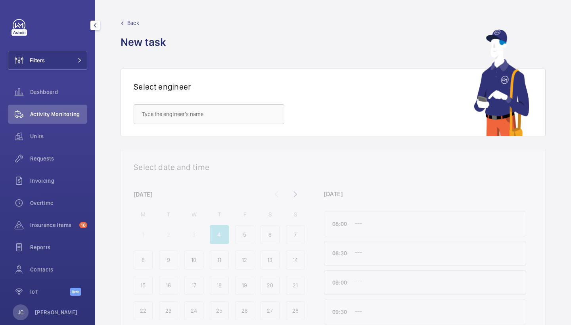
click at [78, 117] on span "Activity Monitoring" at bounding box center [58, 114] width 57 height 8
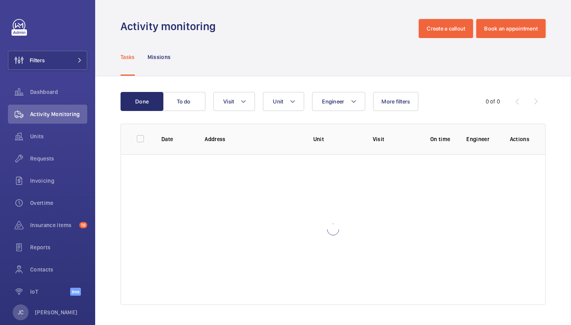
click at [355, 114] on wm-front-table "Done To do Engineer Unit Visit More filters 0 of 0 Date Address Unit Visit On t…" at bounding box center [333, 198] width 425 height 213
click at [356, 107] on button "Engineer" at bounding box center [338, 101] width 53 height 19
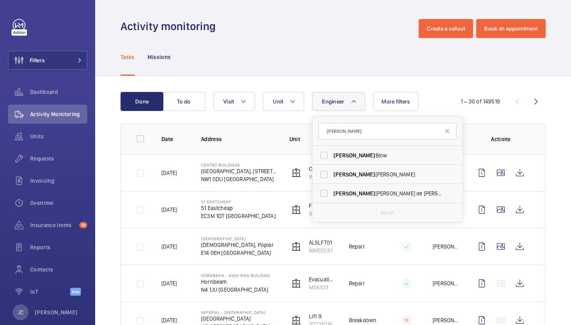
type input "[PERSON_NAME]"
drag, startPoint x: 345, startPoint y: 145, endPoint x: 364, endPoint y: 191, distance: 50.2
click at [364, 191] on span "[PERSON_NAME] de [PERSON_NAME]" at bounding box center [387, 194] width 109 height 8
click at [332, 191] on input "[PERSON_NAME] de [PERSON_NAME]" at bounding box center [324, 194] width 16 height 16
checkbox input "true"
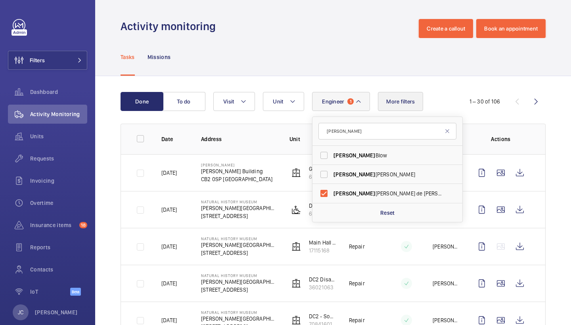
click at [397, 106] on button "More filters" at bounding box center [400, 101] width 45 height 19
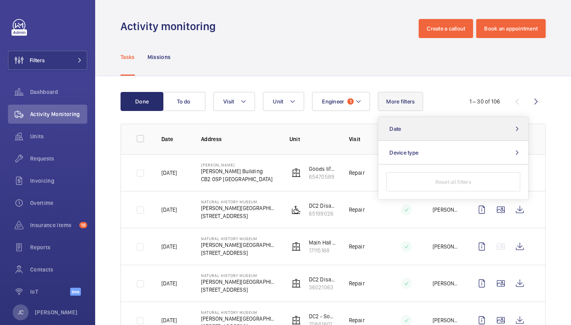
click at [408, 130] on button "Date" at bounding box center [453, 129] width 150 height 24
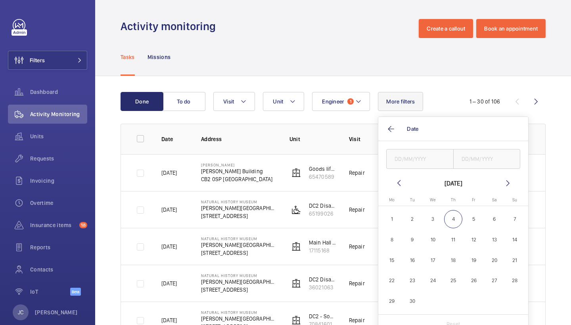
click at [400, 179] on mat-icon at bounding box center [399, 183] width 10 height 10
click at [435, 302] on span "27" at bounding box center [432, 301] width 19 height 19
type input "27/08/2025"
click at [486, 159] on input "text" at bounding box center [486, 159] width 67 height 20
click at [477, 299] on span "29" at bounding box center [474, 301] width 19 height 19
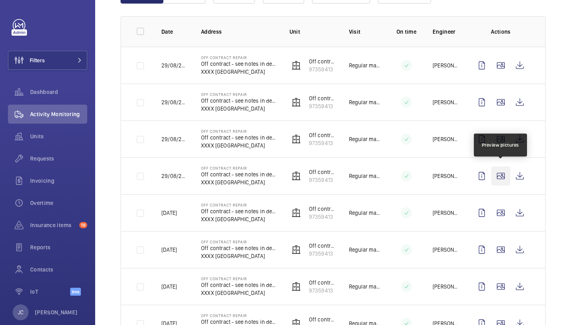
scroll to position [109, 0]
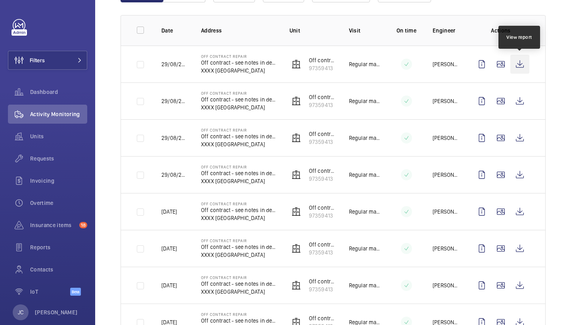
click at [518, 58] on wm-front-icon-button at bounding box center [519, 64] width 19 height 19
click at [525, 68] on wm-front-icon-button at bounding box center [519, 64] width 19 height 19
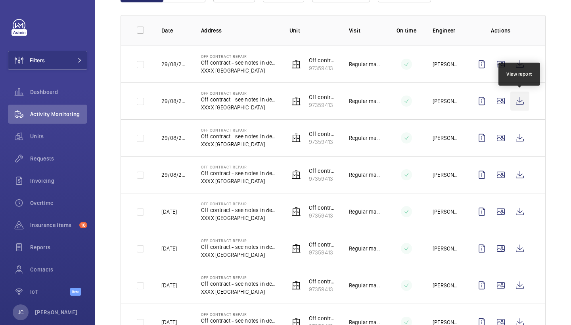
click at [523, 99] on wm-front-icon-button at bounding box center [519, 101] width 19 height 19
click at [525, 103] on wm-front-icon-button at bounding box center [519, 101] width 19 height 19
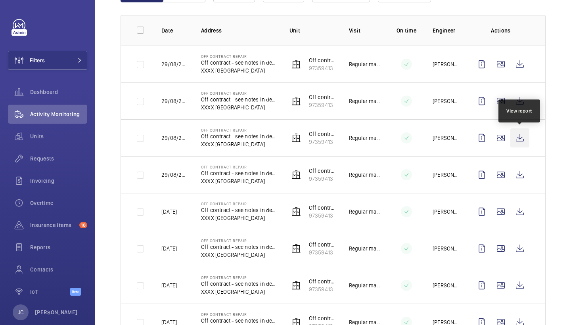
click at [519, 135] on wm-front-icon-button at bounding box center [519, 137] width 19 height 19
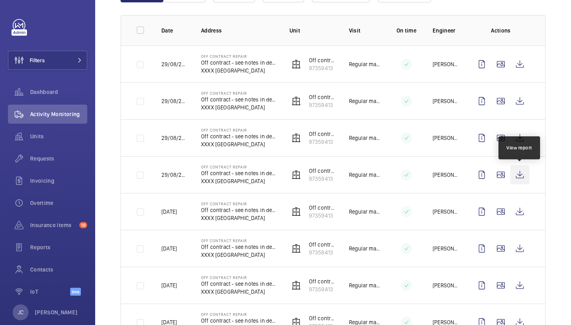
click at [521, 182] on wm-front-icon-button at bounding box center [519, 174] width 19 height 19
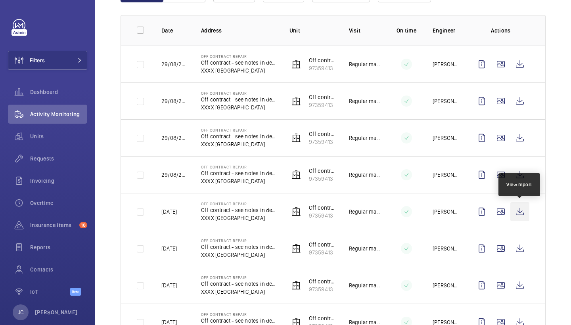
click at [523, 214] on wm-front-icon-button at bounding box center [519, 211] width 19 height 19
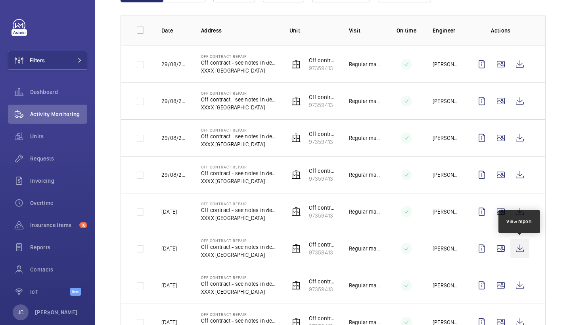
click at [522, 250] on wm-front-icon-button at bounding box center [519, 248] width 19 height 19
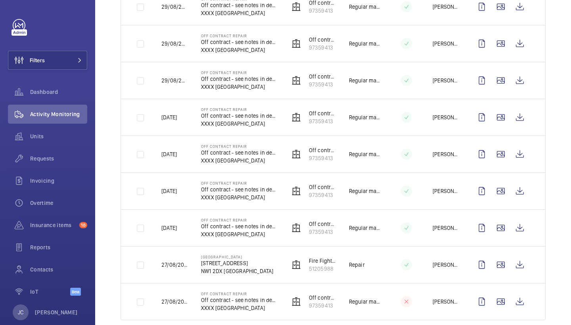
scroll to position [205, 0]
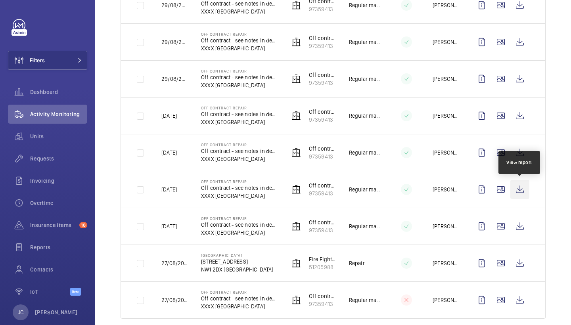
click at [522, 184] on wm-front-icon-button at bounding box center [519, 189] width 19 height 19
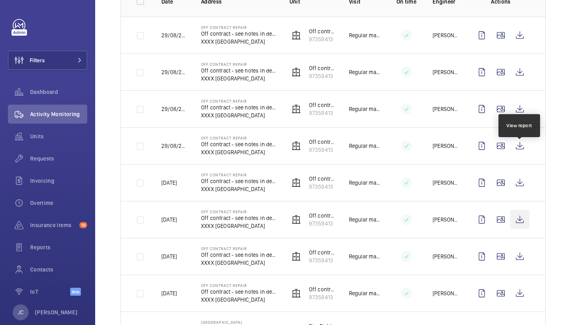
scroll to position [96, 0]
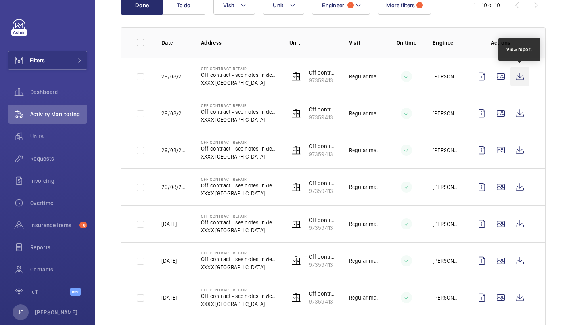
click at [519, 75] on wm-front-icon-button at bounding box center [519, 76] width 19 height 19
click at [528, 112] on wm-front-icon-button at bounding box center [519, 113] width 19 height 19
click at [524, 79] on wm-front-icon-button at bounding box center [519, 76] width 19 height 19
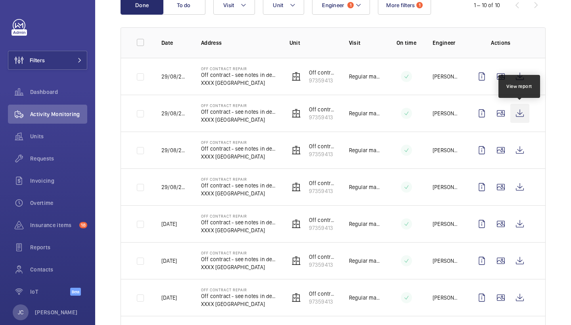
click at [523, 116] on wm-front-icon-button at bounding box center [519, 113] width 19 height 19
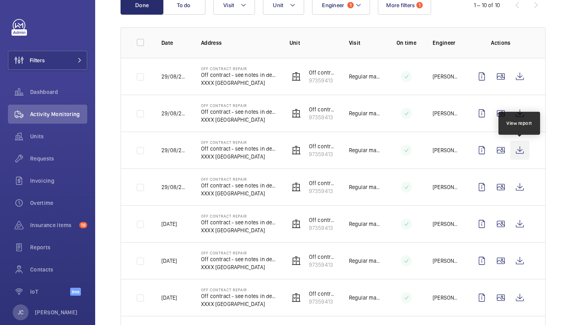
click at [519, 155] on wm-front-icon-button at bounding box center [519, 150] width 19 height 19
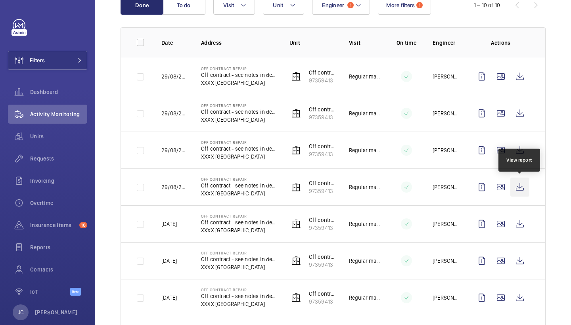
click at [517, 187] on wm-front-icon-button at bounding box center [519, 187] width 19 height 19
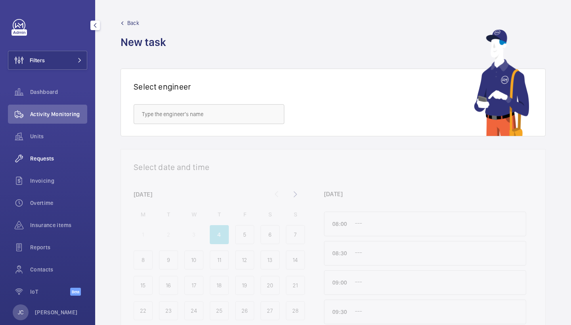
click at [46, 161] on span "Requests" at bounding box center [58, 159] width 57 height 8
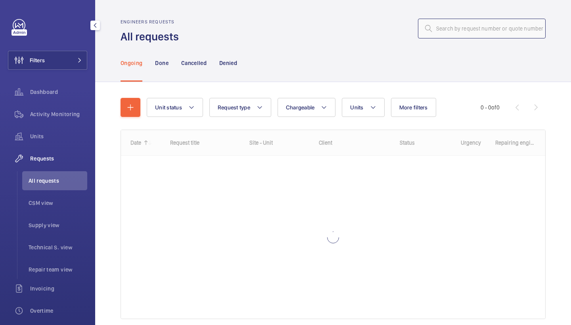
click at [494, 38] on input "text" at bounding box center [482, 29] width 128 height 20
paste input "R25-10868"
type input "R25-10868"
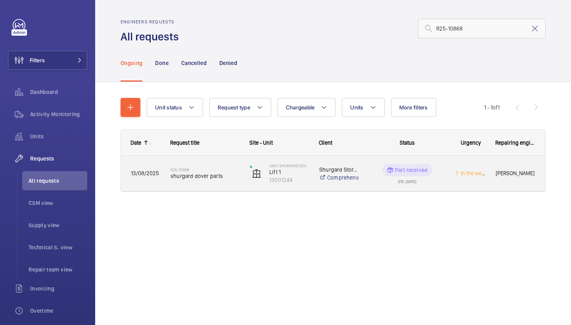
click at [225, 163] on div "R25-10868 shurgard dover parts" at bounding box center [204, 173] width 69 height 23
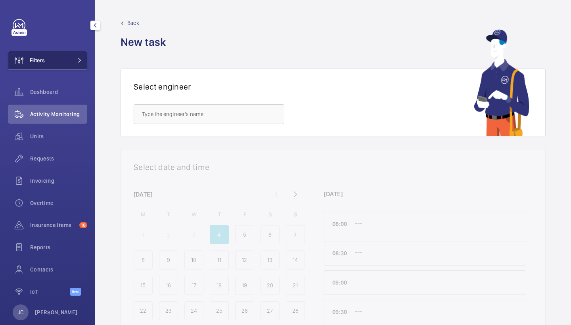
click at [73, 59] on span at bounding box center [78, 60] width 10 height 5
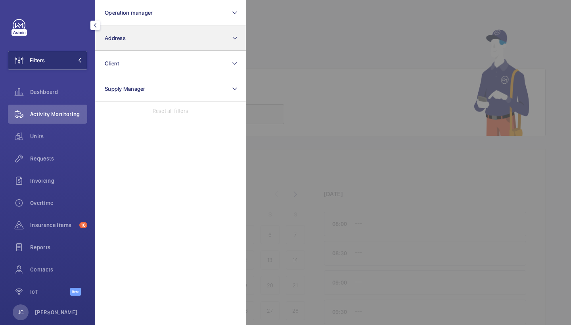
click at [144, 39] on button "Address" at bounding box center [170, 37] width 151 height 25
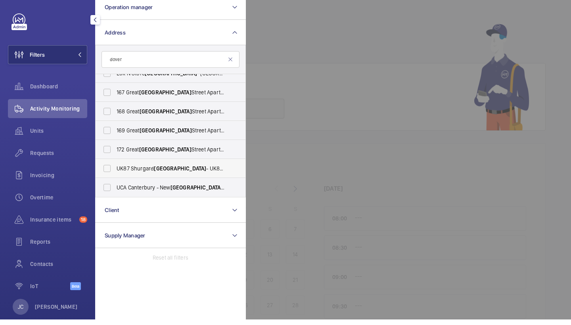
scroll to position [182, 0]
type input "dover"
click at [162, 165] on label "UK87 Shurgard Dover - UK87 Shurgard Dover , DOVER CT16 3FJ" at bounding box center [165, 174] width 138 height 19
click at [115, 166] on input "UK87 Shurgard Dover - UK87 Shurgard Dover , DOVER CT16 3FJ" at bounding box center [107, 174] width 16 height 16
checkbox input "true"
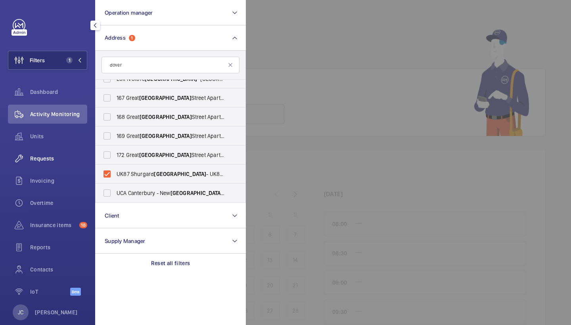
click at [46, 165] on div "Requests" at bounding box center [47, 158] width 79 height 19
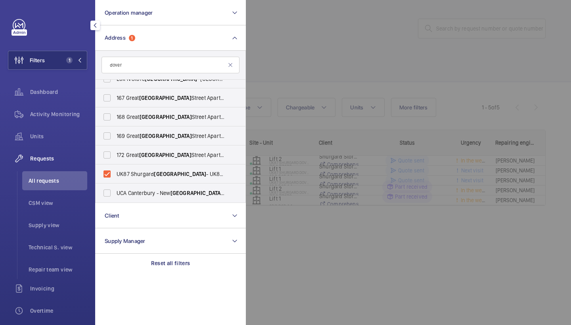
click at [337, 82] on div at bounding box center [531, 162] width 571 height 325
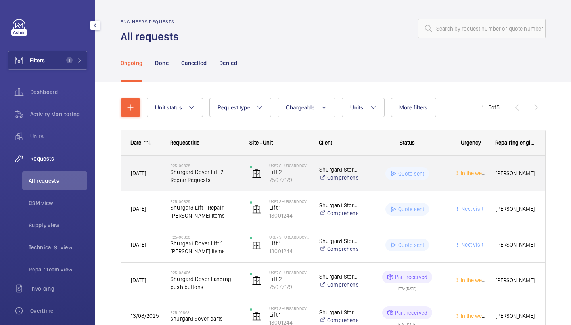
scroll to position [48, 0]
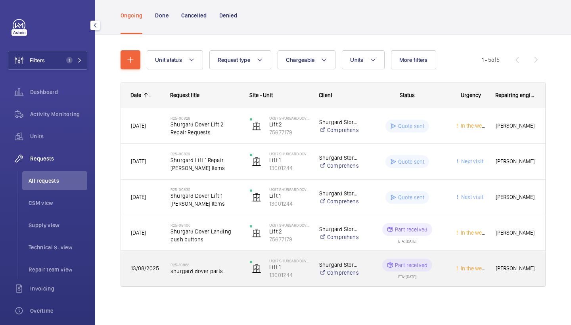
click at [224, 268] on span "shurgard dover parts" at bounding box center [204, 271] width 69 height 8
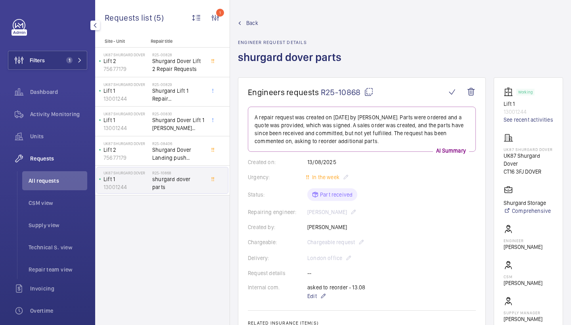
click at [252, 19] on span "Back" at bounding box center [252, 23] width 12 height 8
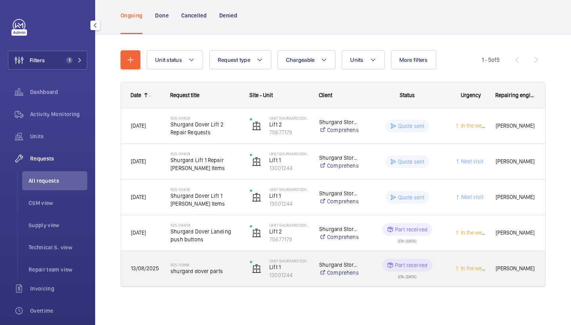
scroll to position [48, 0]
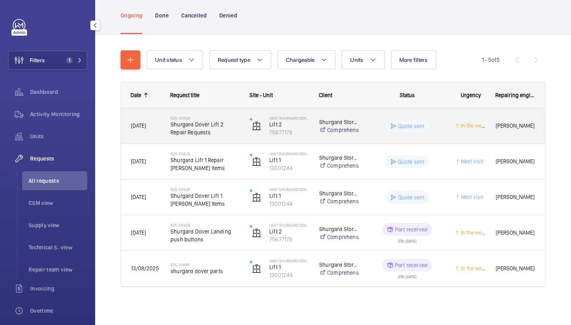
click at [222, 127] on span "Shurgard Dover Lift 2 Repair Requests" at bounding box center [204, 129] width 69 height 16
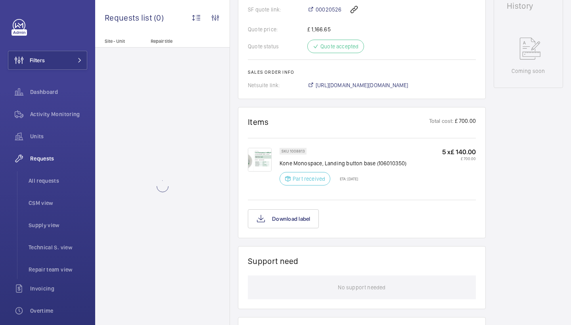
scroll to position [348, 0]
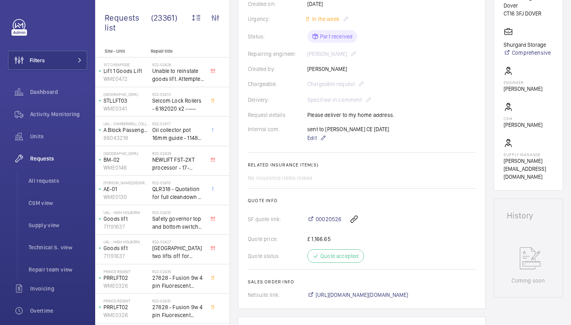
scroll to position [238, 0]
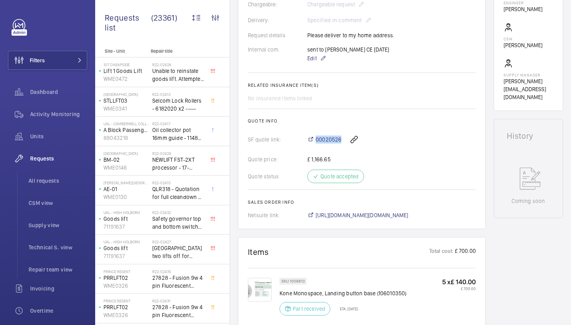
drag, startPoint x: 304, startPoint y: 147, endPoint x: 343, endPoint y: 148, distance: 38.1
click at [343, 148] on div "SF quote link: 00020526" at bounding box center [362, 139] width 228 height 19
copy link "00020526"
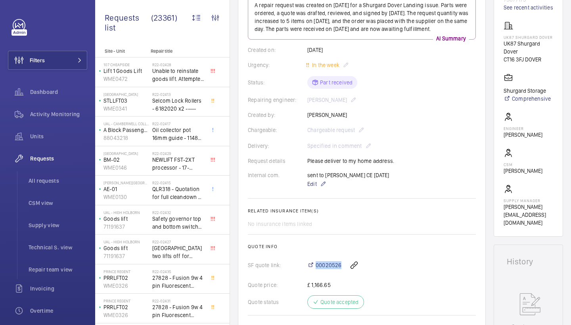
scroll to position [0, 0]
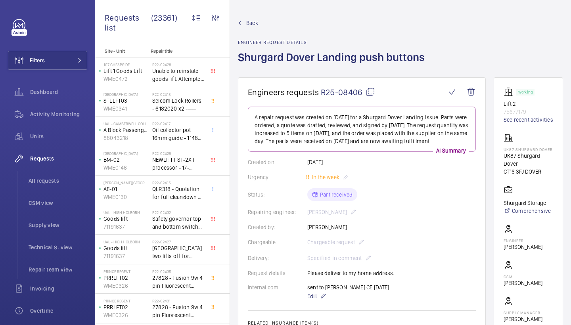
click at [373, 96] on mat-icon at bounding box center [371, 92] width 10 height 10
copy link "00020526"
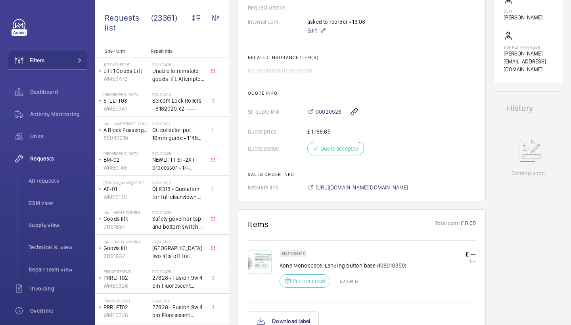
scroll to position [338, 0]
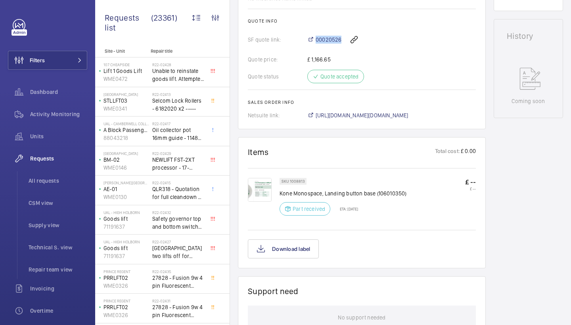
drag, startPoint x: 304, startPoint y: 46, endPoint x: 342, endPoint y: 44, distance: 38.5
click at [342, 44] on div "SF quote link: 00020526" at bounding box center [362, 39] width 228 height 19
copy div "00020526"
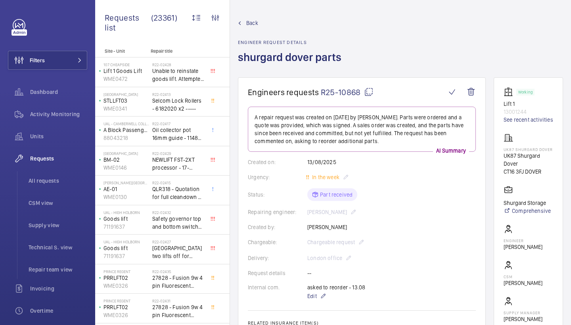
scroll to position [0, 0]
click at [368, 93] on mat-icon at bounding box center [369, 92] width 10 height 10
copy div "00020526"
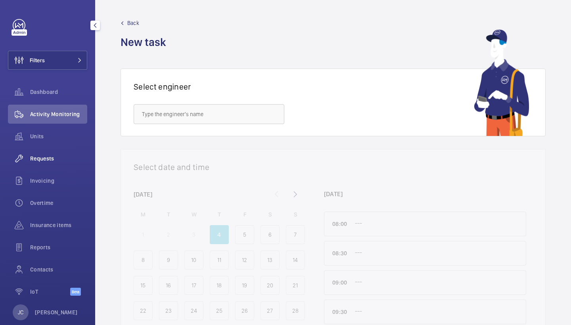
click at [49, 162] on span "Requests" at bounding box center [58, 159] width 57 height 8
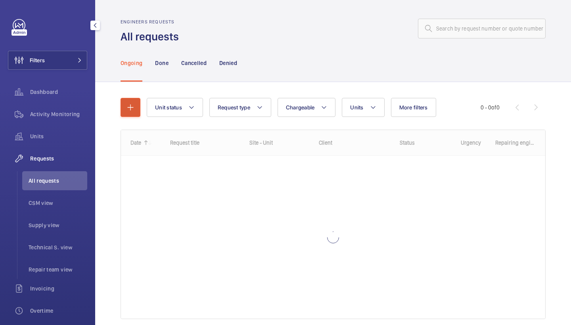
click at [130, 114] on button "button" at bounding box center [131, 107] width 20 height 19
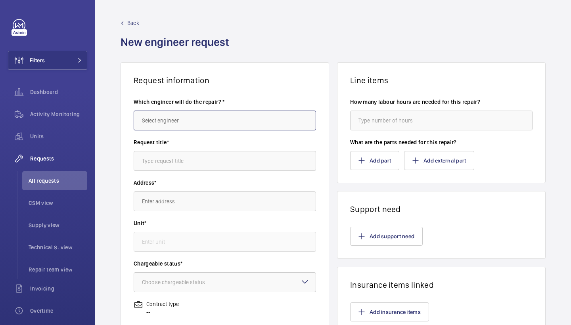
click at [164, 112] on input "text" at bounding box center [225, 121] width 182 height 20
type input "j"
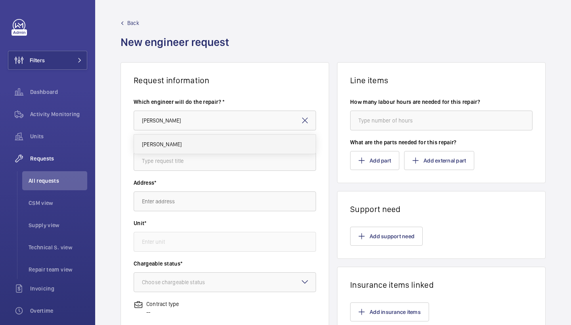
drag, startPoint x: 164, startPoint y: 112, endPoint x: 165, endPoint y: 147, distance: 35.7
click at [165, 147] on span "[PERSON_NAME]" at bounding box center [162, 144] width 40 height 8
type input "[PERSON_NAME]"
click at [180, 159] on input "text" at bounding box center [225, 161] width 182 height 20
type input "landing pushes"
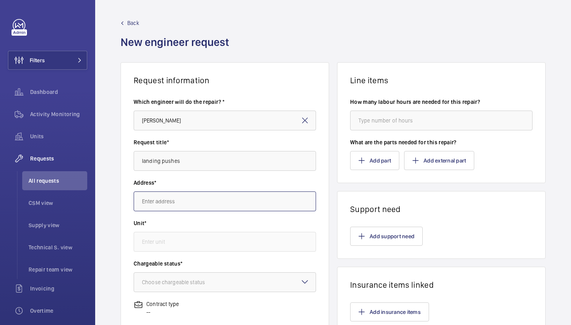
click at [179, 209] on input "text" at bounding box center [225, 201] width 182 height 20
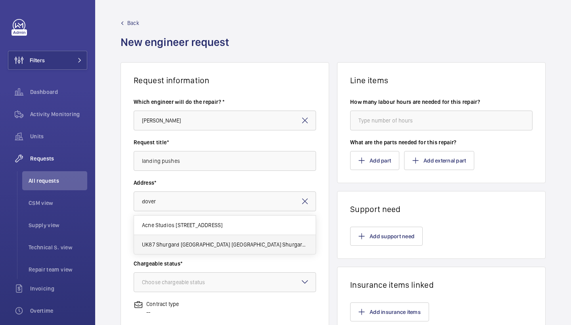
click at [213, 247] on span "UK87 Shurgard [GEOGRAPHIC_DATA] [GEOGRAPHIC_DATA] Shurgard Dover, [GEOGRAPHIC_D…" at bounding box center [225, 245] width 166 height 8
type input "UK87 Shurgard [GEOGRAPHIC_DATA] [GEOGRAPHIC_DATA] Shurgard Dover, [GEOGRAPHIC_D…"
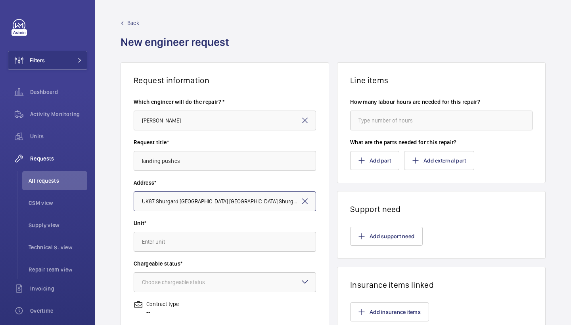
scroll to position [87, 0]
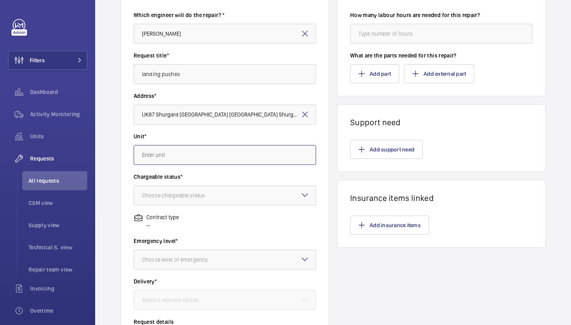
click at [251, 152] on input "text" at bounding box center [225, 155] width 182 height 20
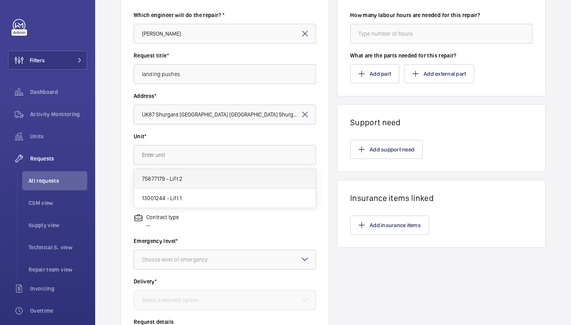
click at [213, 175] on mat-option "75677179 - Lift 2" at bounding box center [225, 178] width 182 height 19
type input "75677179 - Lift 2"
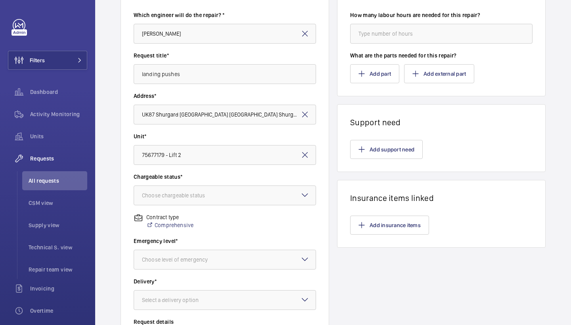
click at [224, 178] on label "Chargeable status*" at bounding box center [225, 177] width 182 height 8
click at [223, 191] on div at bounding box center [225, 195] width 182 height 19
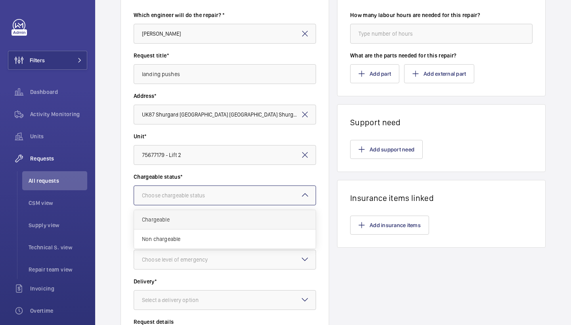
click at [218, 217] on span "Chargeable" at bounding box center [225, 220] width 166 height 8
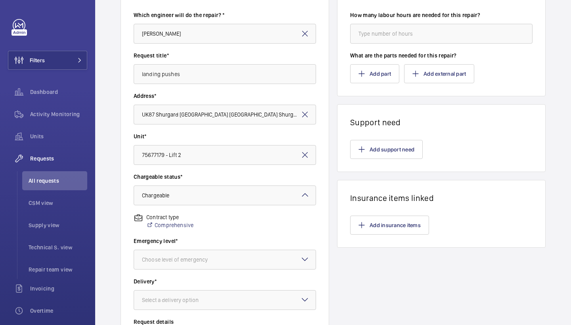
click at [218, 248] on wm-front-input-dropdown "Emergency level* Choose level of emergency" at bounding box center [225, 253] width 182 height 33
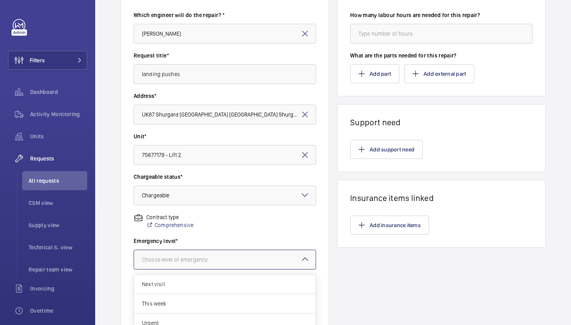
click at [223, 255] on div at bounding box center [225, 259] width 182 height 19
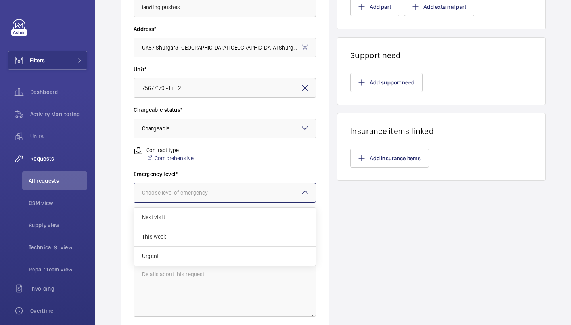
scroll to position [168, 0]
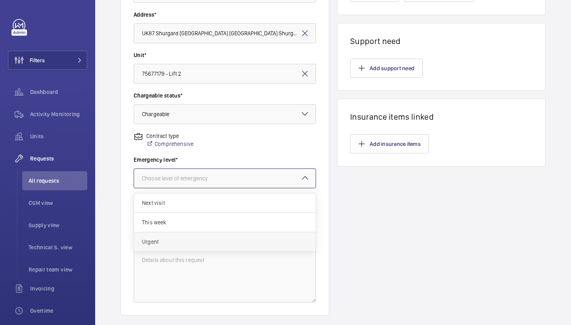
click at [203, 243] on span "Urgent" at bounding box center [225, 242] width 166 height 8
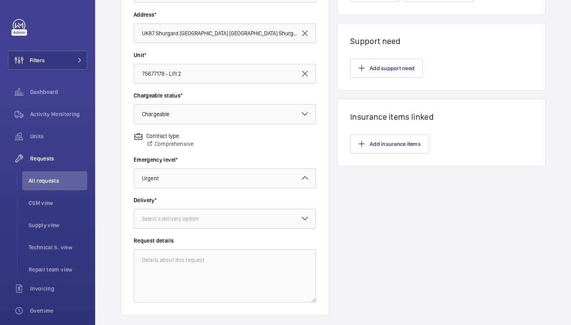
click at [211, 218] on div "Select a delivery option" at bounding box center [180, 219] width 77 height 8
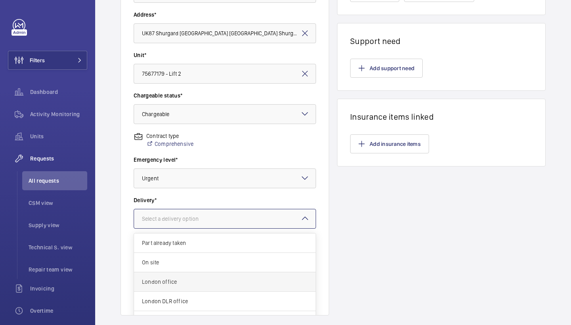
click at [178, 278] on span "London office" at bounding box center [225, 282] width 166 height 8
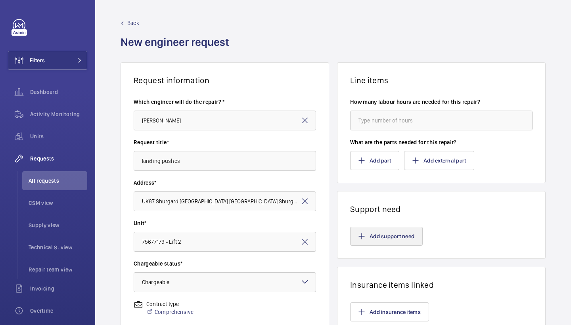
scroll to position [0, 0]
click at [368, 232] on button "Add support need" at bounding box center [386, 236] width 73 height 19
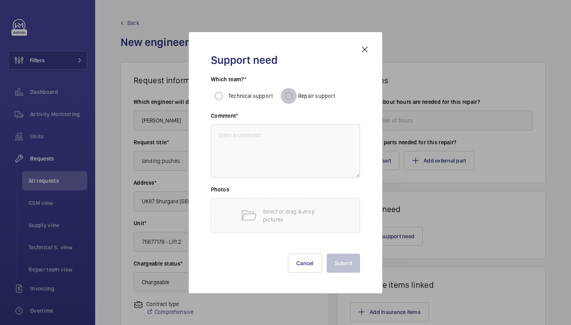
click at [288, 96] on input "Repair support" at bounding box center [289, 96] width 16 height 16
radio input "true"
click at [293, 133] on textarea at bounding box center [285, 150] width 149 height 53
type textarea "repairs to fit pushes"
click at [349, 261] on button "Submit" at bounding box center [344, 263] width 34 height 19
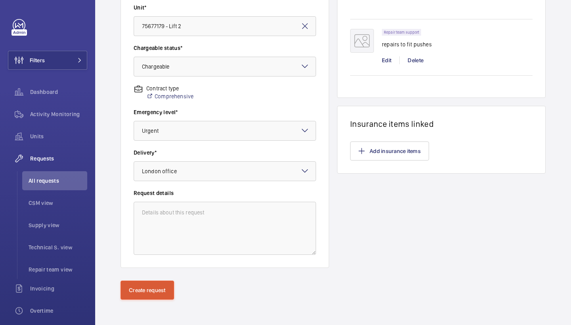
scroll to position [216, 0]
click at [142, 293] on button "Create request" at bounding box center [148, 290] width 54 height 19
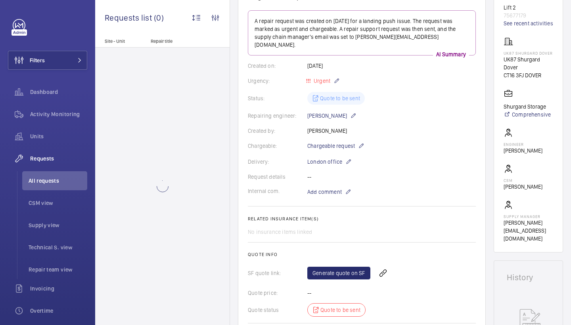
scroll to position [62, 0]
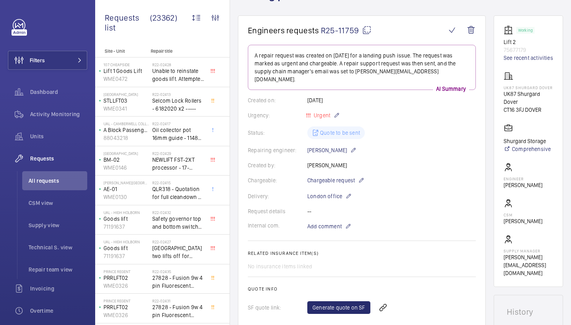
scroll to position [167, 0]
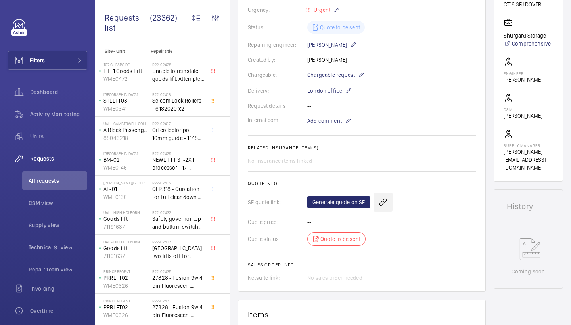
click at [384, 193] on wm-front-icon-button at bounding box center [382, 202] width 19 height 19
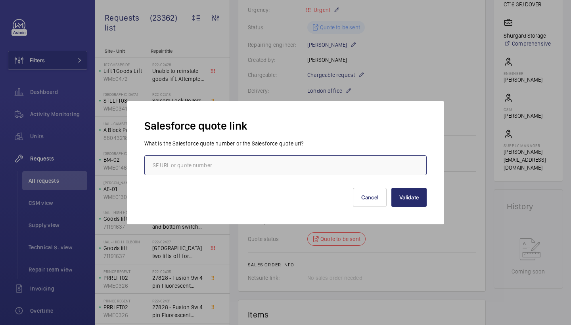
click at [251, 165] on input "text" at bounding box center [285, 165] width 282 height 20
paste input "00020526"
type input "00020526"
click at [153, 167] on input "00020526" at bounding box center [285, 165] width 282 height 20
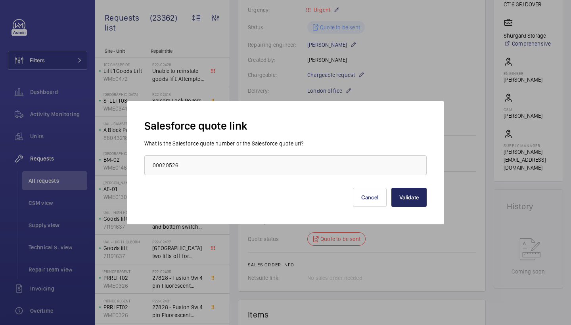
click at [415, 198] on button "Validate" at bounding box center [408, 197] width 35 height 19
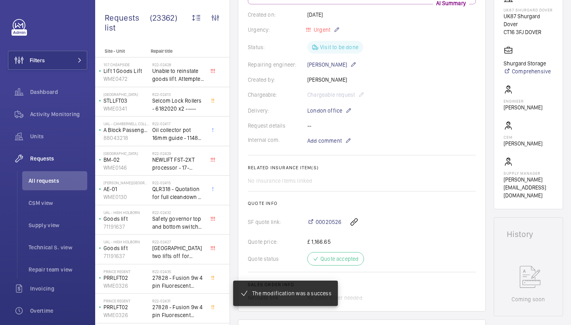
scroll to position [125, 0]
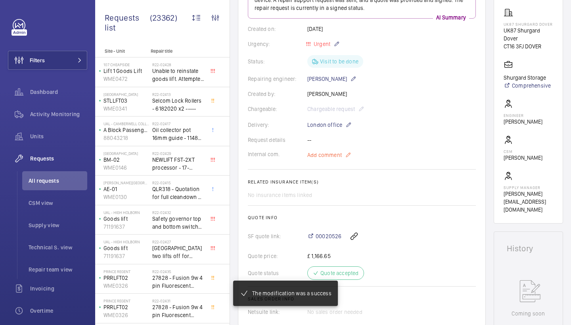
click at [333, 157] on span "Add comment" at bounding box center [324, 155] width 34 height 8
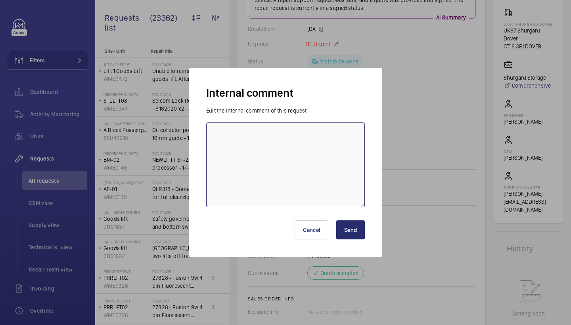
click at [304, 168] on textarea at bounding box center [285, 165] width 159 height 85
paste textarea "R25-08406"
type textarea "ordered under R25-08406"
click at [340, 227] on button "Send" at bounding box center [350, 229] width 29 height 19
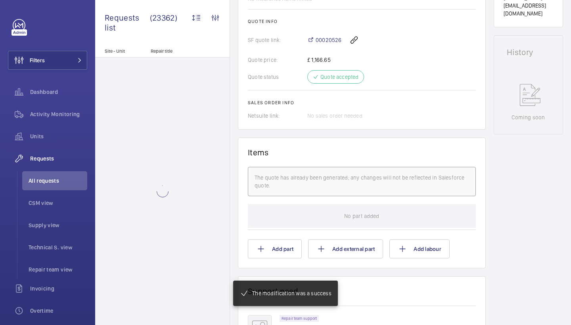
scroll to position [455, 0]
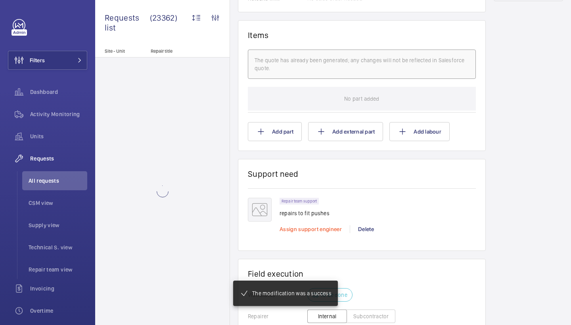
click at [306, 228] on span "Assign support engineer" at bounding box center [311, 229] width 62 height 6
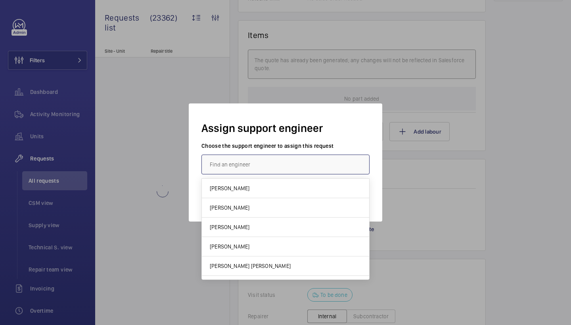
click at [278, 167] on input "text" at bounding box center [285, 165] width 168 height 20
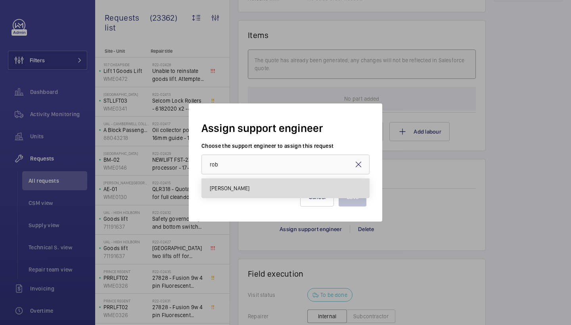
click at [232, 197] on mat-option "[PERSON_NAME]" at bounding box center [285, 188] width 167 height 19
type input "[PERSON_NAME]"
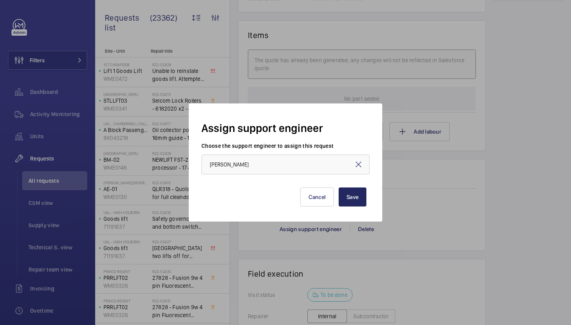
click at [348, 195] on button "Save" at bounding box center [353, 197] width 28 height 19
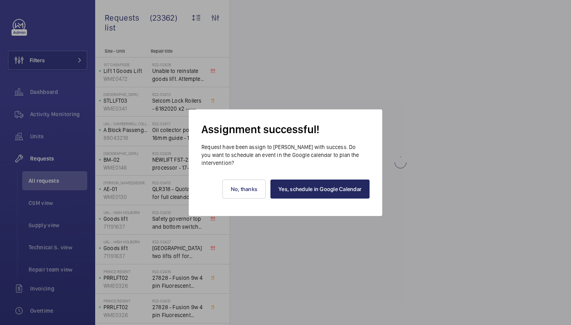
click at [338, 194] on link "Yes, schedule in Google Calendar" at bounding box center [319, 189] width 99 height 19
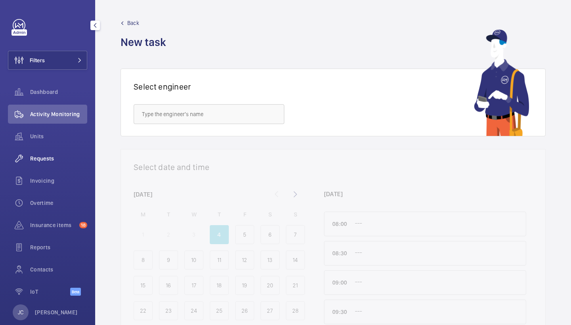
click at [38, 163] on div "Requests" at bounding box center [47, 158] width 79 height 19
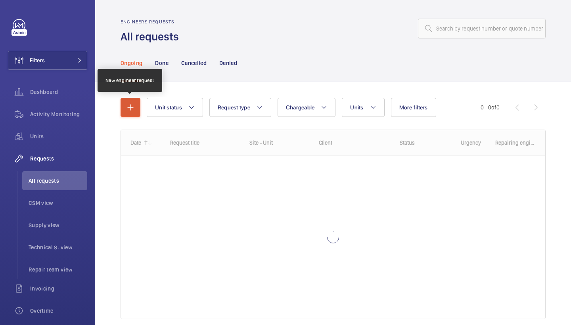
click at [140, 110] on button "button" at bounding box center [131, 107] width 20 height 19
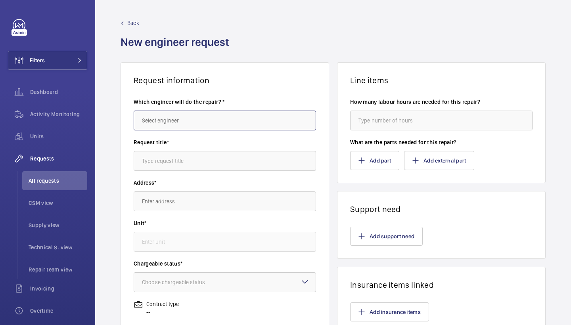
click at [160, 118] on input "text" at bounding box center [225, 121] width 182 height 20
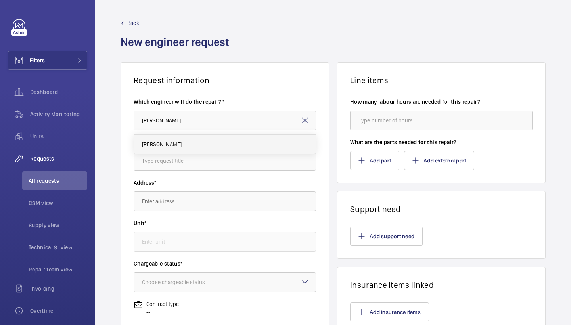
click at [154, 141] on span "[PERSON_NAME]" at bounding box center [162, 144] width 40 height 8
type input "[PERSON_NAME]"
click at [186, 171] on div "Request title*" at bounding box center [225, 158] width 182 height 40
click at [190, 166] on input "text" at bounding box center [225, 161] width 182 height 20
type input "pushes"
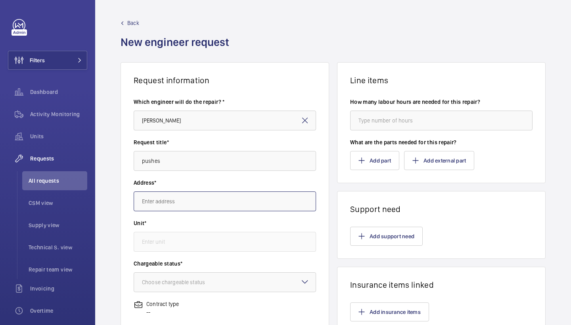
click at [175, 209] on input "text" at bounding box center [225, 201] width 182 height 20
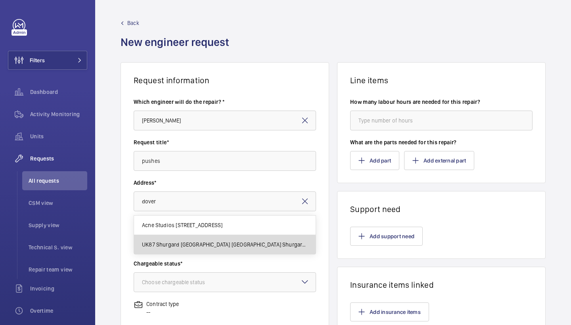
click at [198, 246] on span "UK87 Shurgard [GEOGRAPHIC_DATA] [GEOGRAPHIC_DATA] Shurgard Dover, [GEOGRAPHIC_D…" at bounding box center [225, 245] width 166 height 8
type input "UK87 Shurgard [GEOGRAPHIC_DATA] [GEOGRAPHIC_DATA] Shurgard Dover, [GEOGRAPHIC_D…"
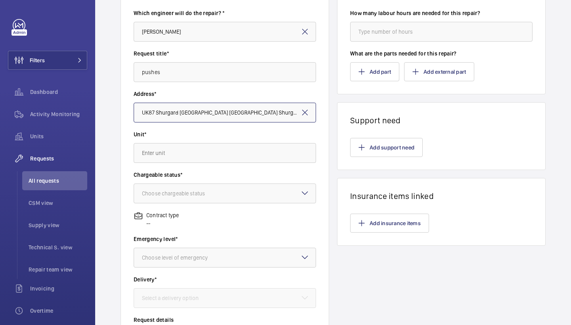
scroll to position [98, 0]
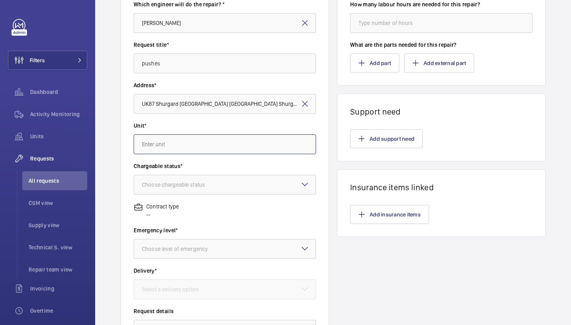
click at [255, 143] on input "text" at bounding box center [225, 144] width 182 height 20
click at [210, 188] on mat-option "13001244 - Lift 1" at bounding box center [225, 187] width 182 height 19
type input "13001244 - Lift 1"
click at [211, 188] on div "Choose chargeable status" at bounding box center [183, 185] width 83 height 8
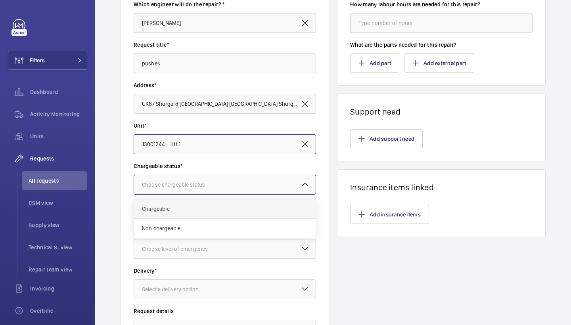
click at [203, 210] on span "Chargeable" at bounding box center [225, 209] width 166 height 8
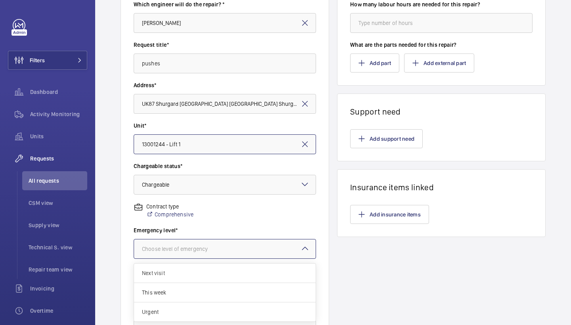
click at [208, 245] on div "Choose level of emergency" at bounding box center [185, 249] width 86 height 8
click at [195, 315] on span "Urgent" at bounding box center [225, 312] width 166 height 8
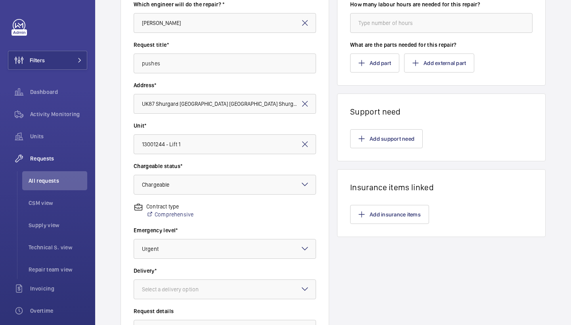
click at [366, 124] on wm-front-card-body "Add support need" at bounding box center [441, 139] width 208 height 44
click at [364, 134] on button "Add support need" at bounding box center [386, 138] width 73 height 19
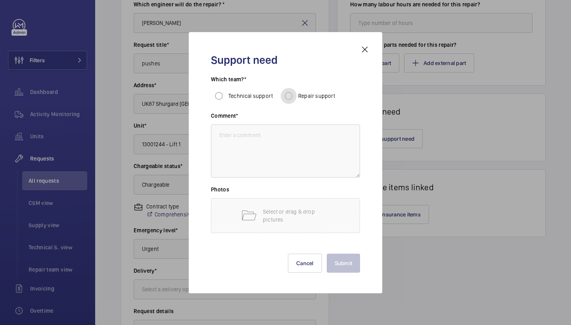
click at [295, 93] on input "Repair support" at bounding box center [289, 96] width 16 height 16
radio input "true"
click at [295, 145] on textarea at bounding box center [285, 150] width 149 height 53
type textarea "repairs to fit pushes"
click at [351, 250] on div "Submit Cancel" at bounding box center [285, 257] width 149 height 32
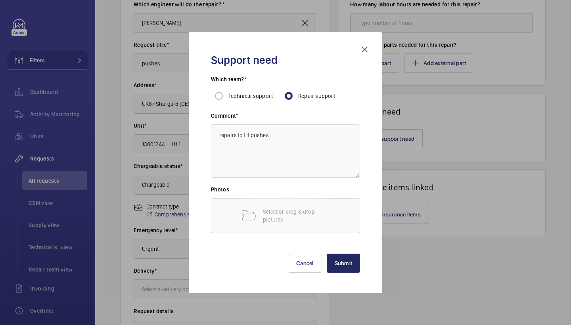
click at [348, 264] on button "Submit" at bounding box center [344, 263] width 34 height 19
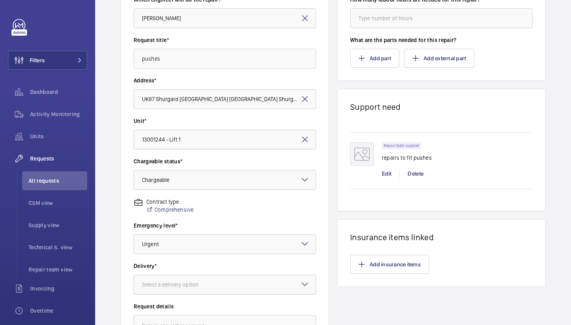
scroll to position [103, 0]
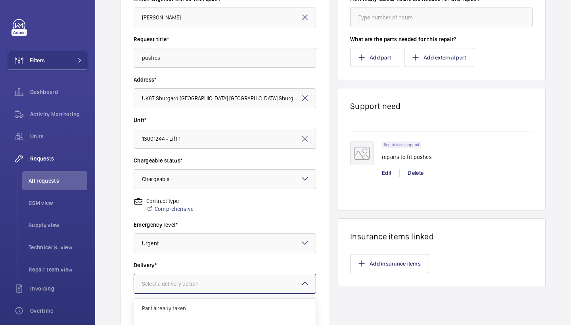
click at [262, 283] on div at bounding box center [225, 283] width 182 height 19
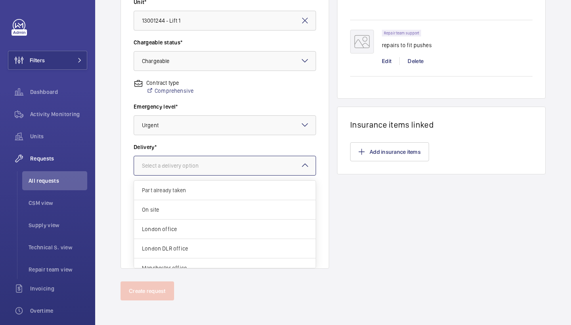
scroll to position [216, 0]
click at [224, 229] on span "London office" at bounding box center [225, 228] width 166 height 8
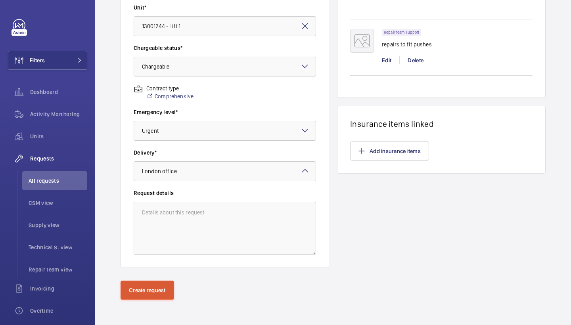
click at [149, 287] on button "Create request" at bounding box center [148, 290] width 54 height 19
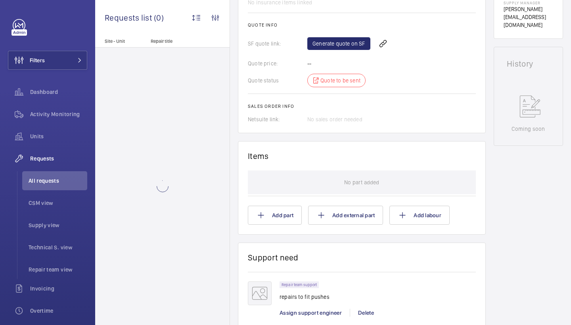
scroll to position [368, 0]
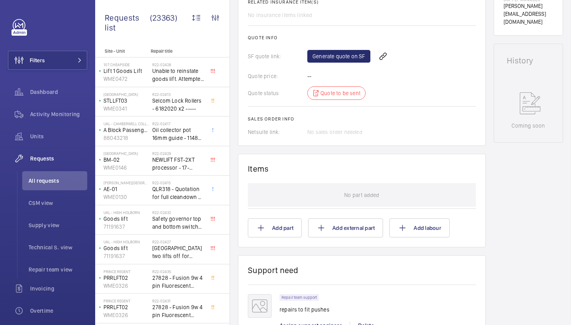
scroll to position [303, 0]
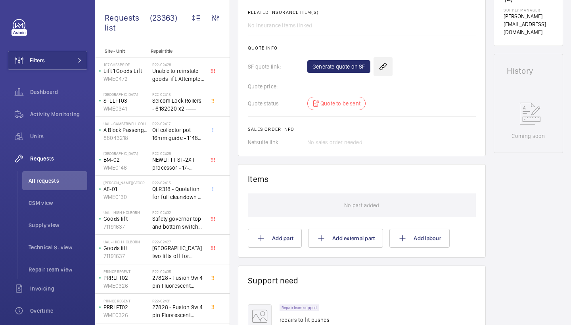
click at [378, 64] on wm-front-icon-button at bounding box center [382, 66] width 19 height 19
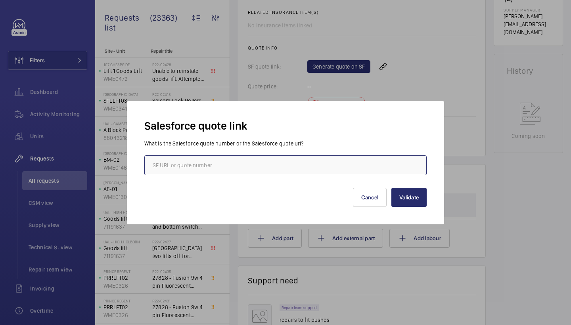
click at [201, 157] on input "text" at bounding box center [285, 165] width 282 height 20
paste input "00020526"
click at [154, 168] on input "00020526" at bounding box center [285, 165] width 282 height 20
type input "00020526"
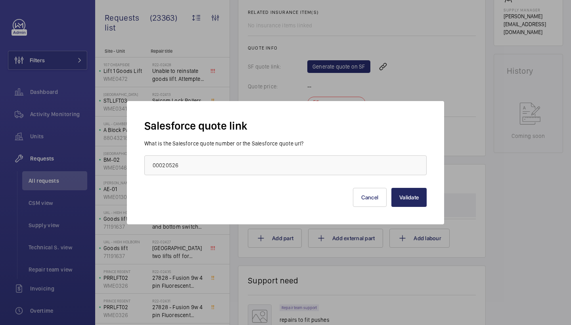
click at [420, 193] on button "Validate" at bounding box center [408, 197] width 35 height 19
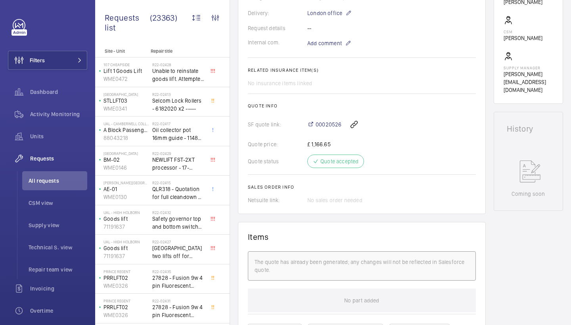
scroll to position [244, 0]
click at [330, 46] on span "Add comment" at bounding box center [324, 44] width 34 height 8
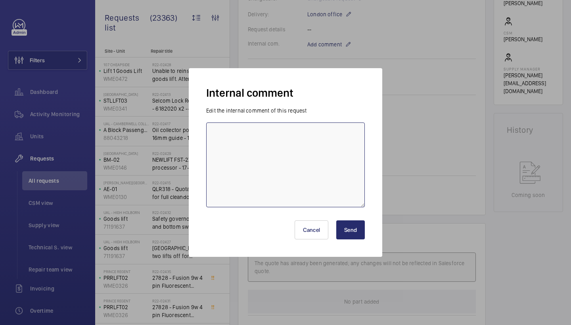
click at [232, 150] on textarea at bounding box center [285, 165] width 159 height 85
paste textarea "R25-10868"
type textarea "ordered under R25-10868"
click at [353, 235] on button "Send" at bounding box center [350, 229] width 29 height 19
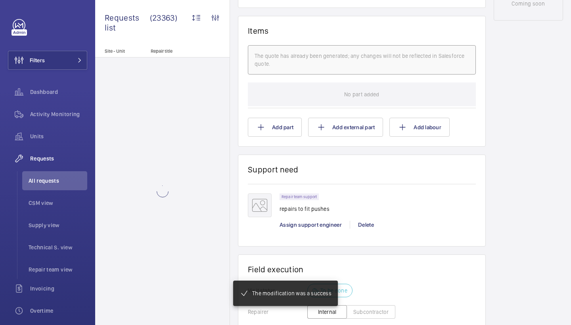
scroll to position [465, 0]
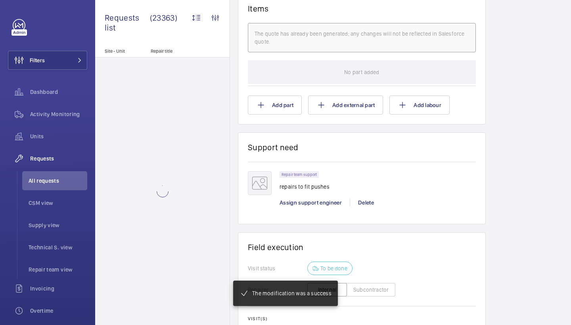
click at [319, 210] on div "Repair team support repairs to fit pushes Assign support engineer [PERSON_NAME]" at bounding box center [378, 192] width 196 height 43
click at [319, 207] on div "Assign support engineer" at bounding box center [315, 203] width 70 height 8
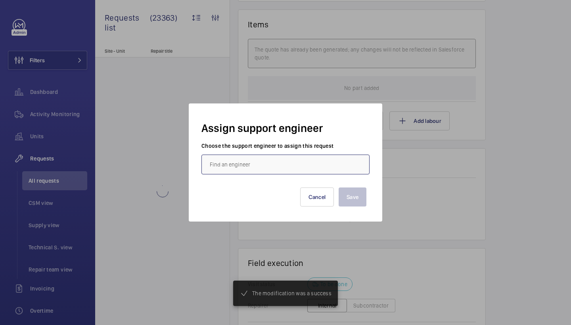
click at [274, 172] on input "text" at bounding box center [285, 165] width 168 height 20
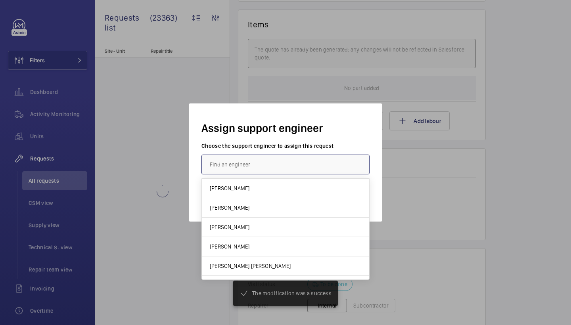
click at [274, 170] on input "text" at bounding box center [285, 165] width 168 height 20
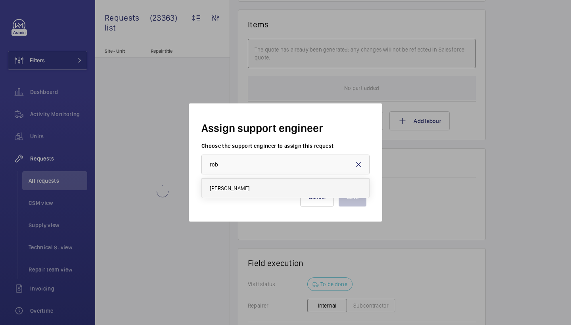
click at [257, 186] on mat-option "[PERSON_NAME]" at bounding box center [285, 188] width 167 height 19
type input "[PERSON_NAME]"
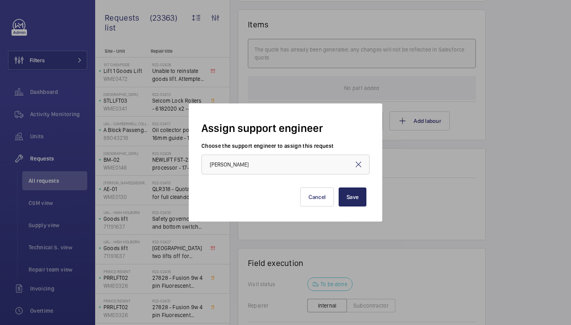
click at [352, 190] on button "Save" at bounding box center [353, 197] width 28 height 19
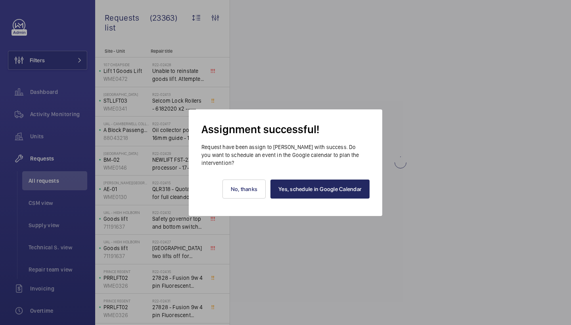
click at [350, 193] on link "Yes, schedule in Google Calendar" at bounding box center [319, 189] width 99 height 19
